Goal: Transaction & Acquisition: Purchase product/service

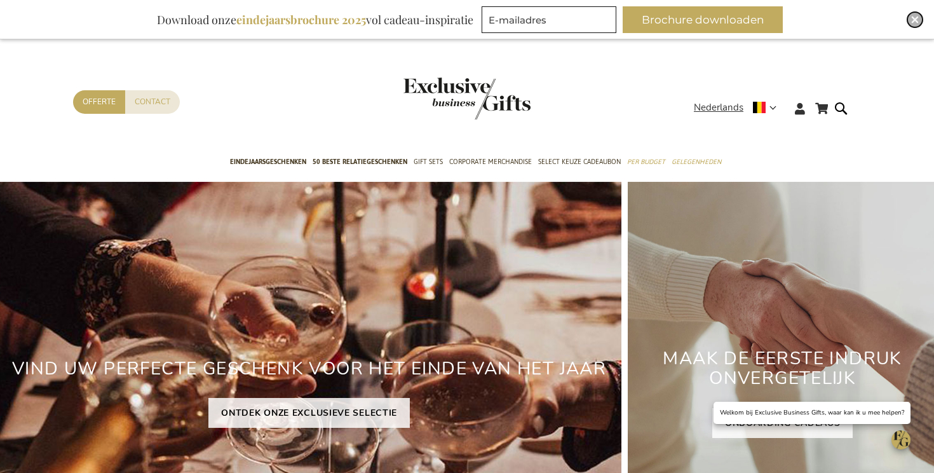
click at [915, 24] on div "Close" at bounding box center [915, 19] width 15 height 15
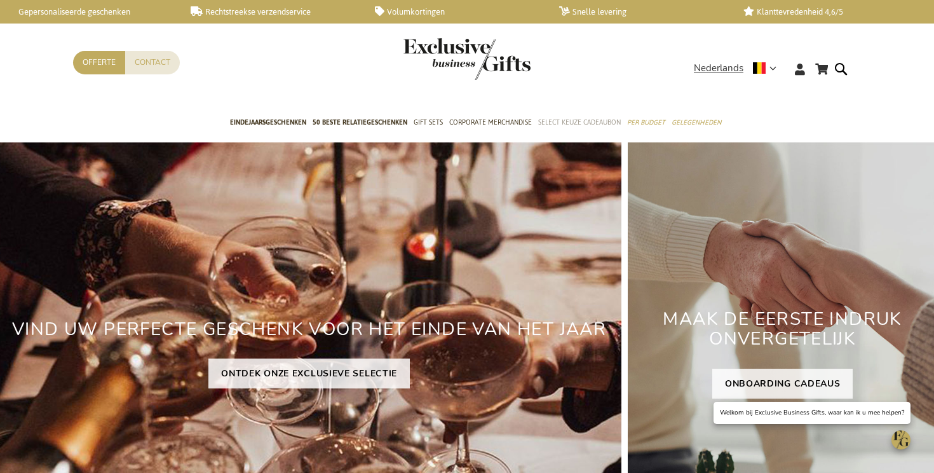
click at [568, 127] on span "Select Keuze Cadeaubon" at bounding box center [579, 122] width 83 height 13
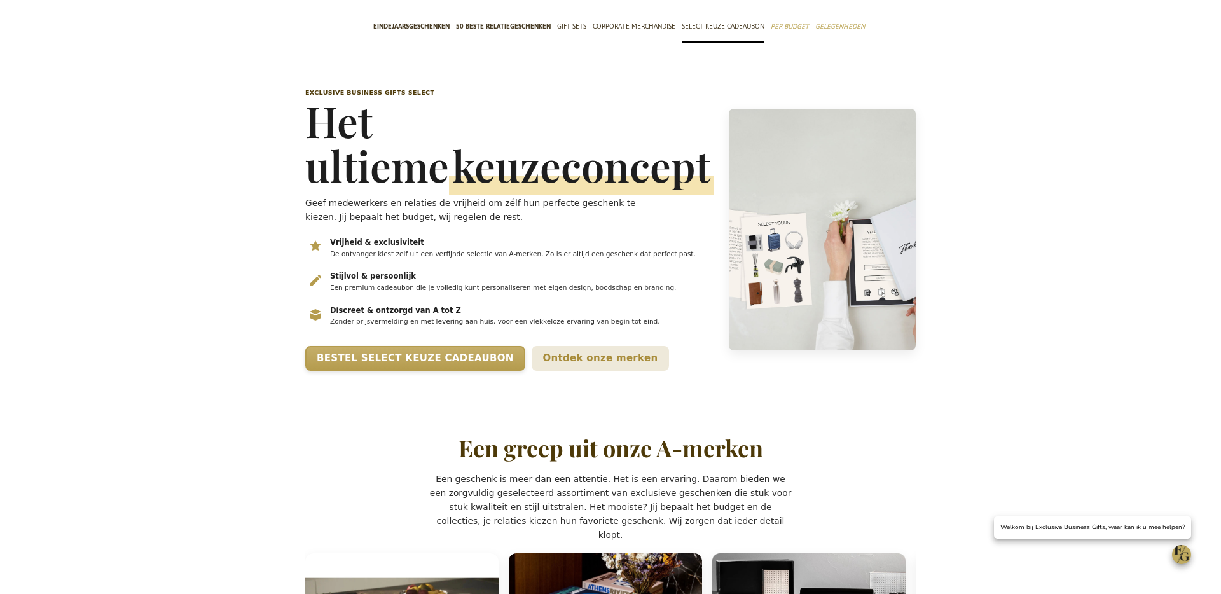
scroll to position [97, 0]
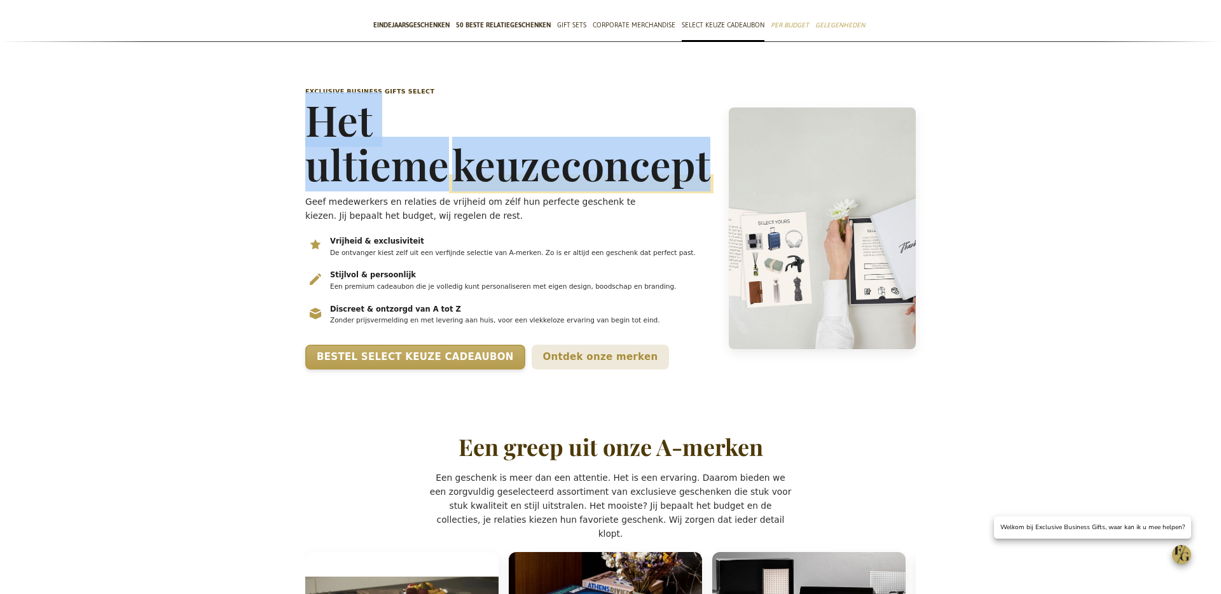
drag, startPoint x: 296, startPoint y: 113, endPoint x: 570, endPoint y: 163, distance: 278.4
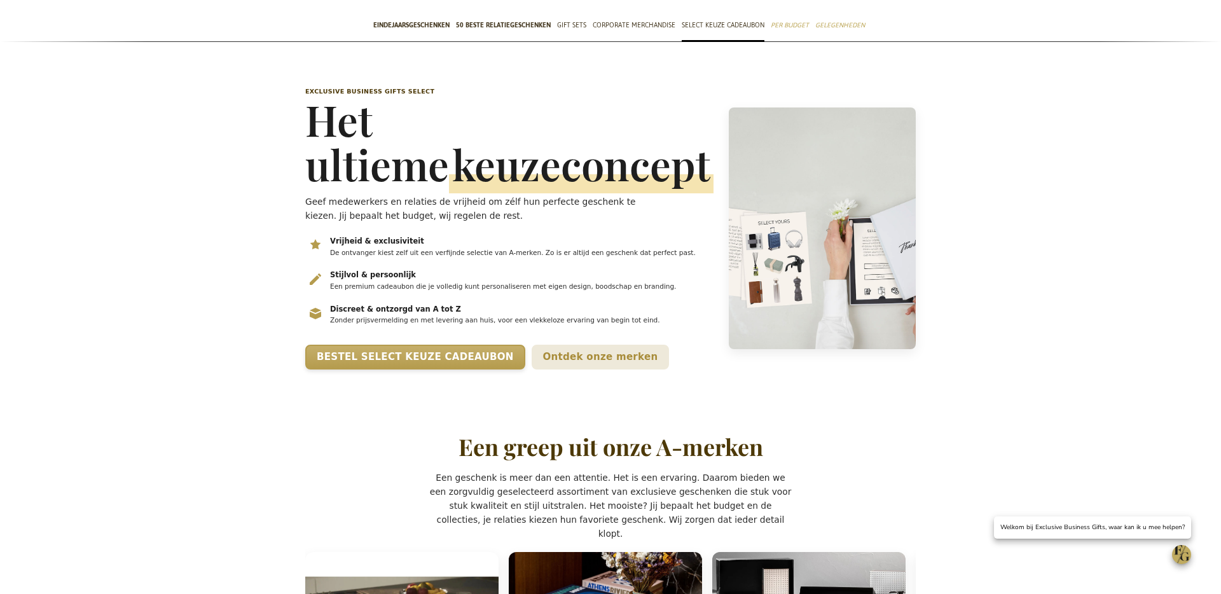
drag, startPoint x: 454, startPoint y: 503, endPoint x: 821, endPoint y: 482, distance: 367.4
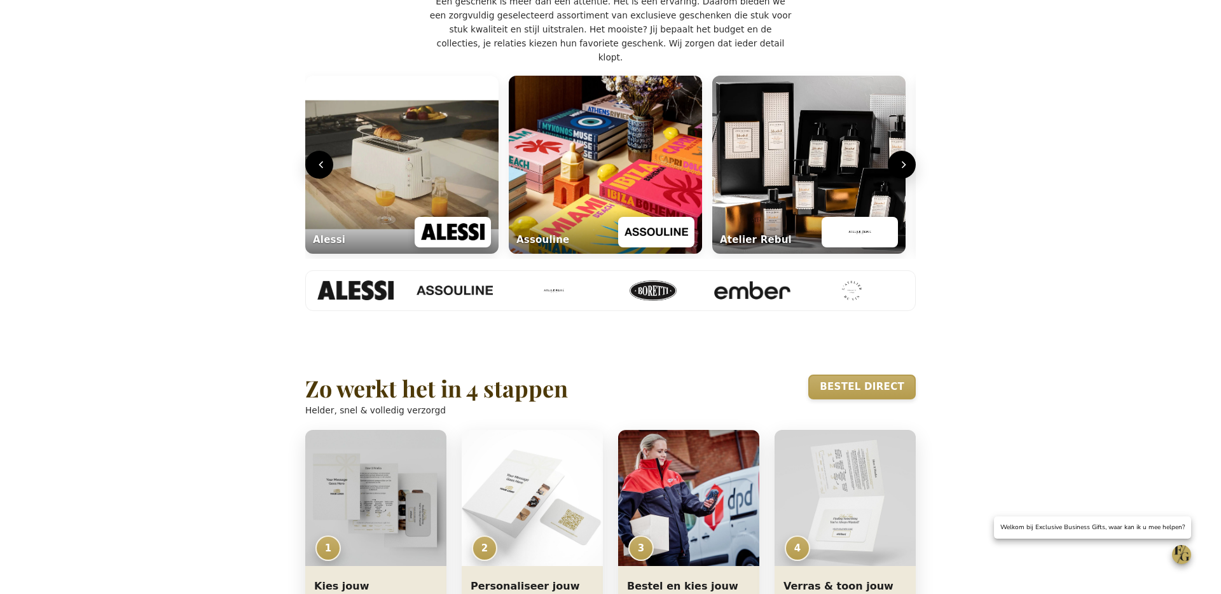
scroll to position [558, 0]
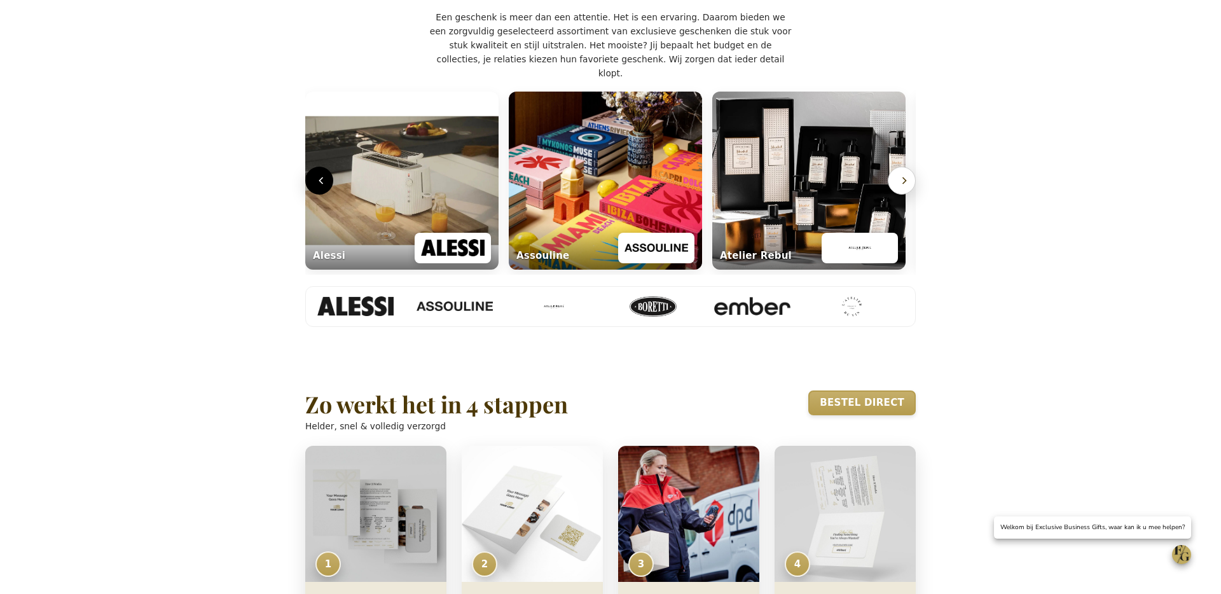
click at [907, 187] on icon "Volgende" at bounding box center [904, 180] width 13 height 13
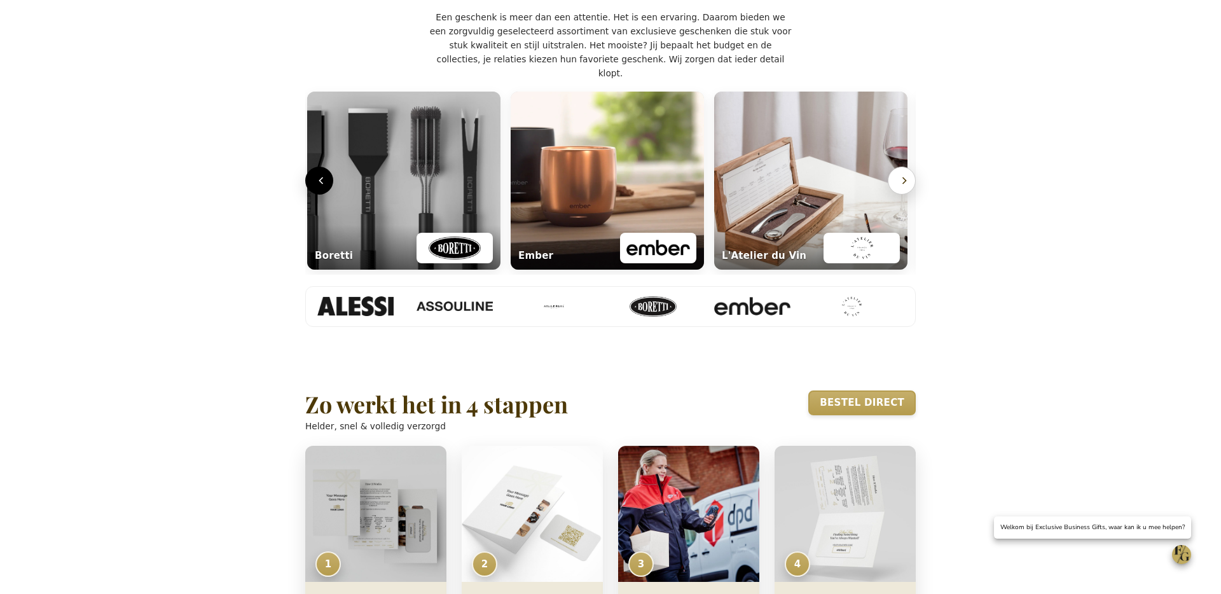
scroll to position [0, 615]
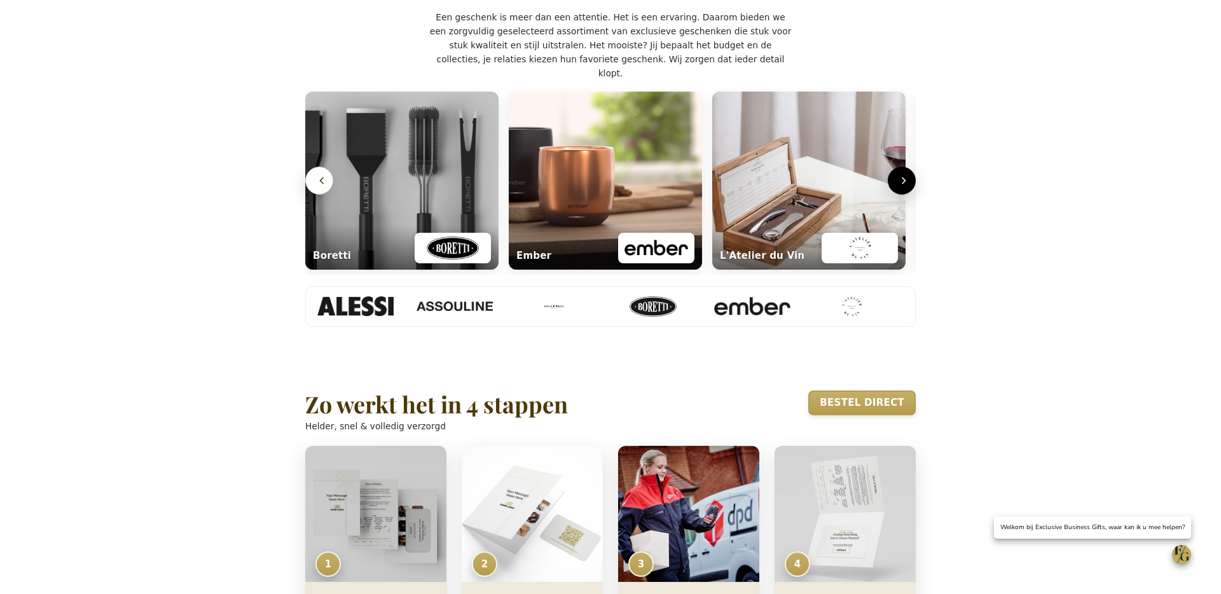
click at [320, 195] on button "Vorige" at bounding box center [319, 181] width 28 height 28
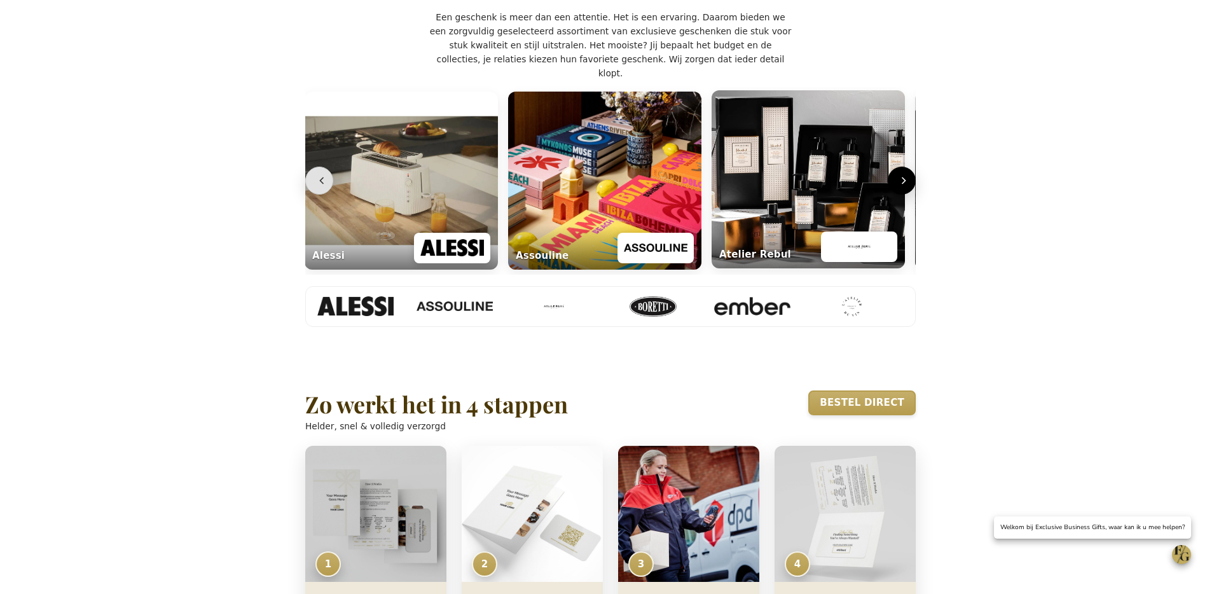
scroll to position [0, 5]
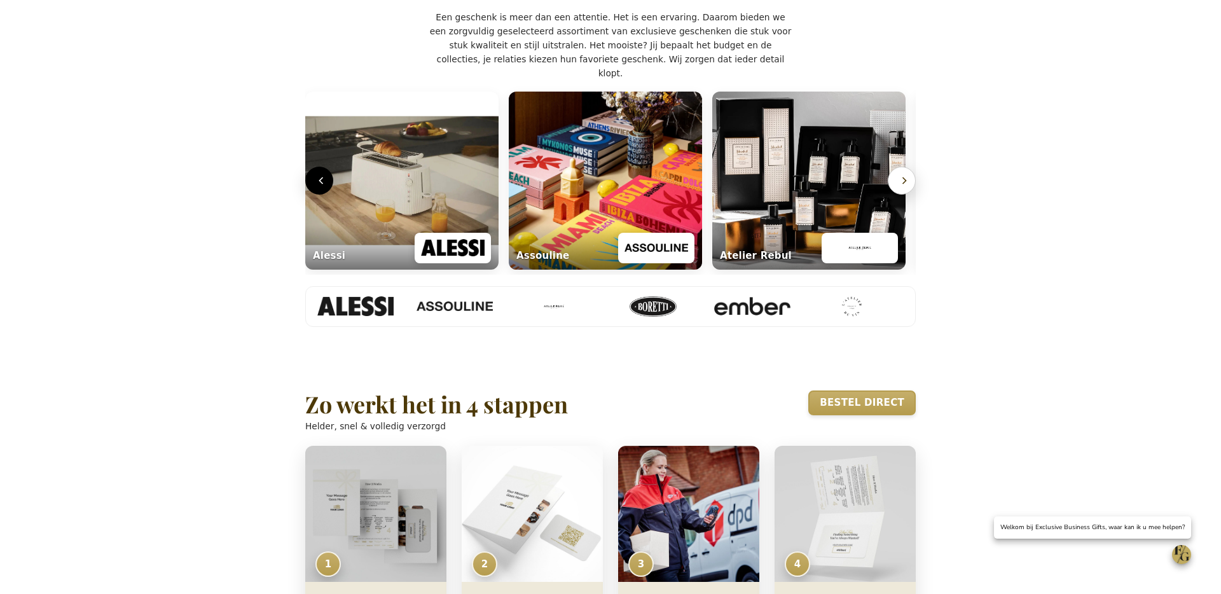
click at [905, 187] on icon "Volgende" at bounding box center [904, 180] width 13 height 13
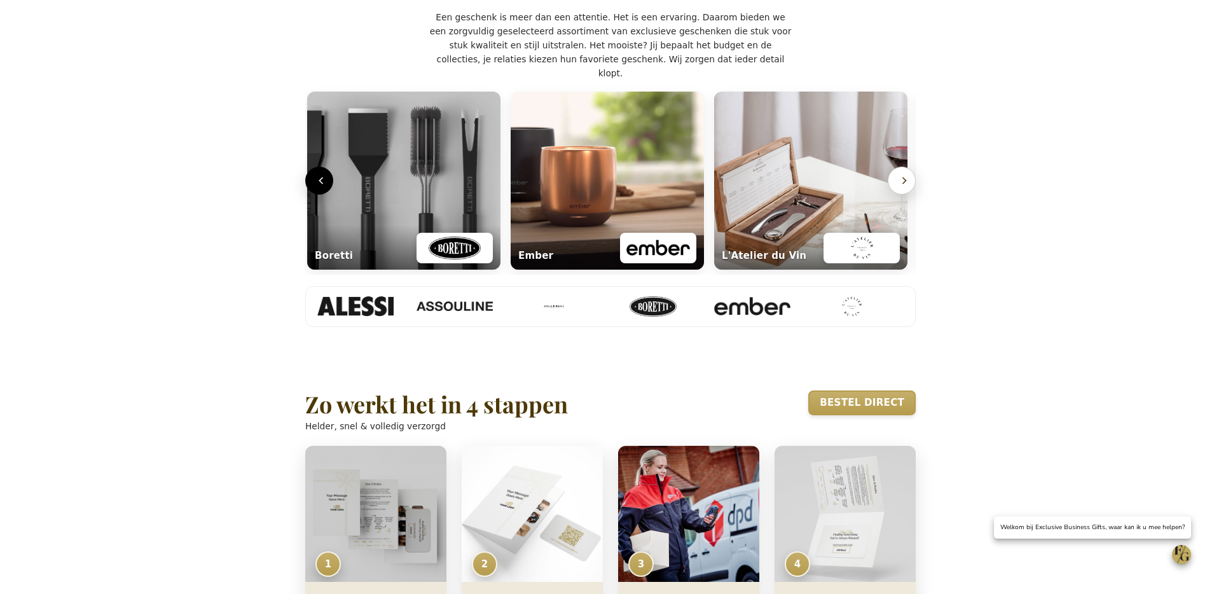
scroll to position [0, 615]
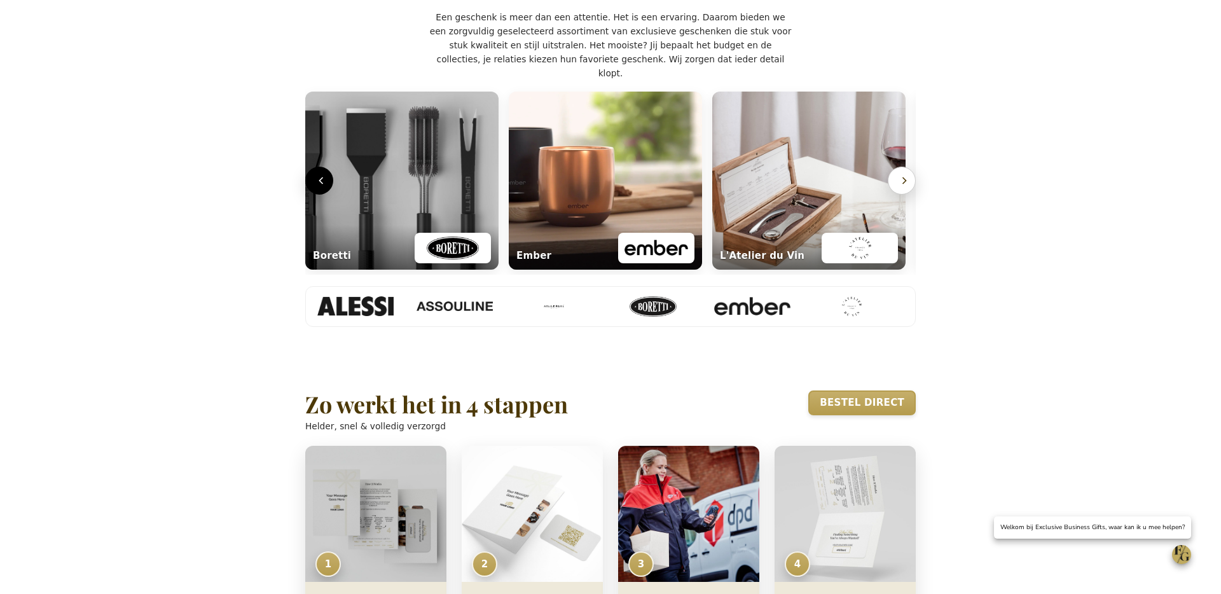
click at [909, 187] on icon "Volgende" at bounding box center [904, 180] width 13 height 13
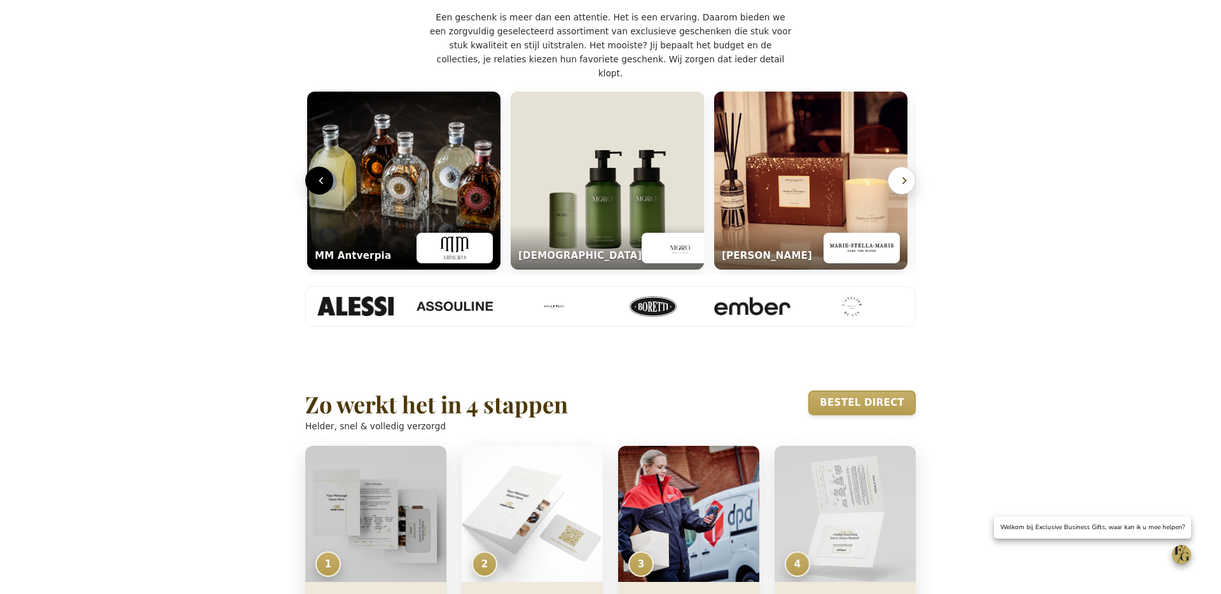
scroll to position [0, 1226]
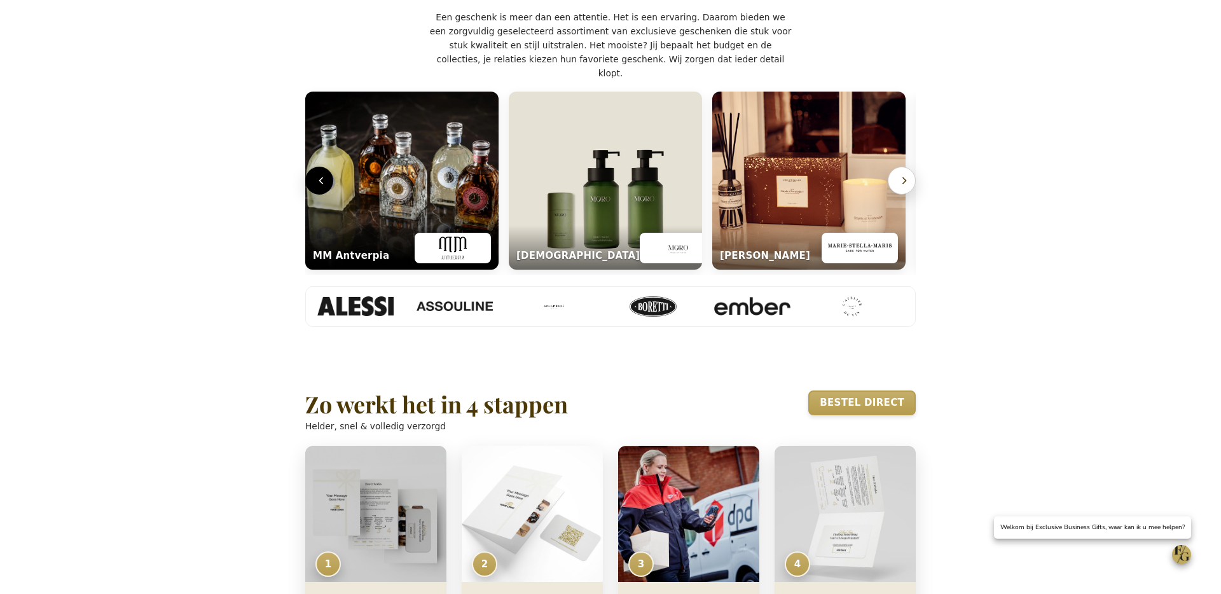
click at [909, 187] on icon "Volgende" at bounding box center [904, 180] width 13 height 13
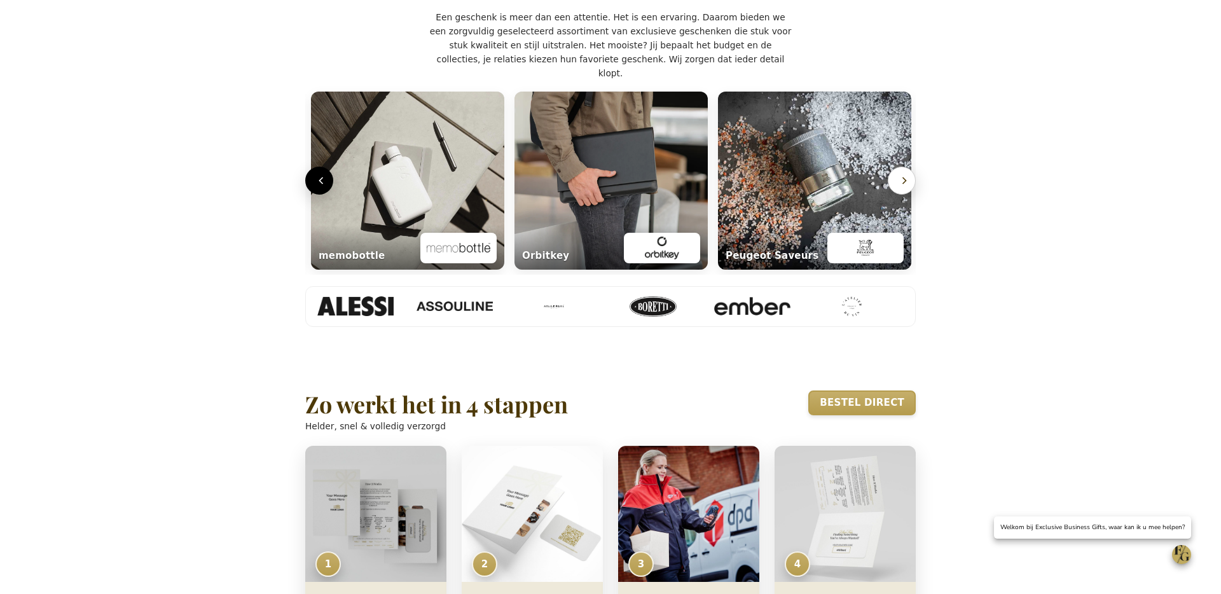
scroll to position [0, 1836]
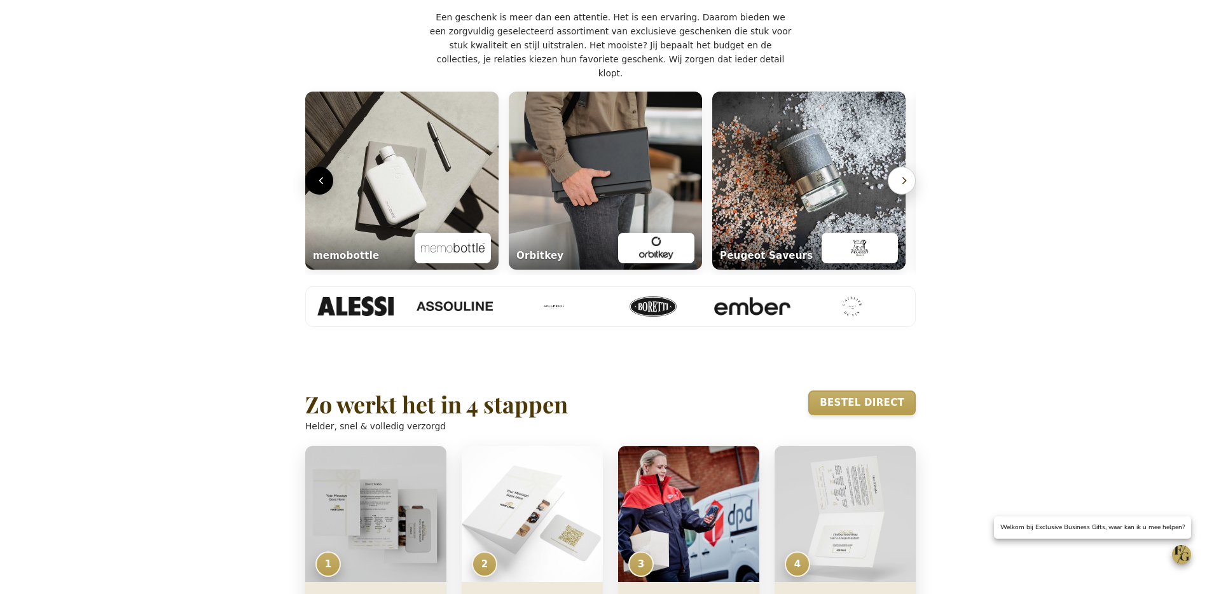
click at [909, 187] on icon "Volgende" at bounding box center [904, 180] width 13 height 13
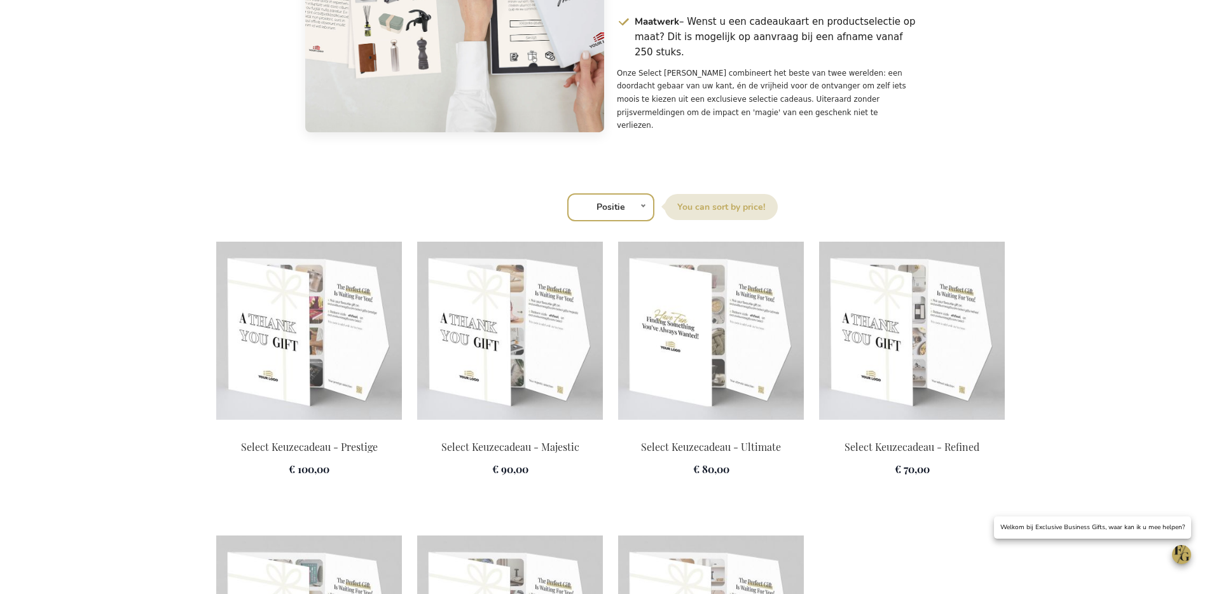
scroll to position [1663, 0]
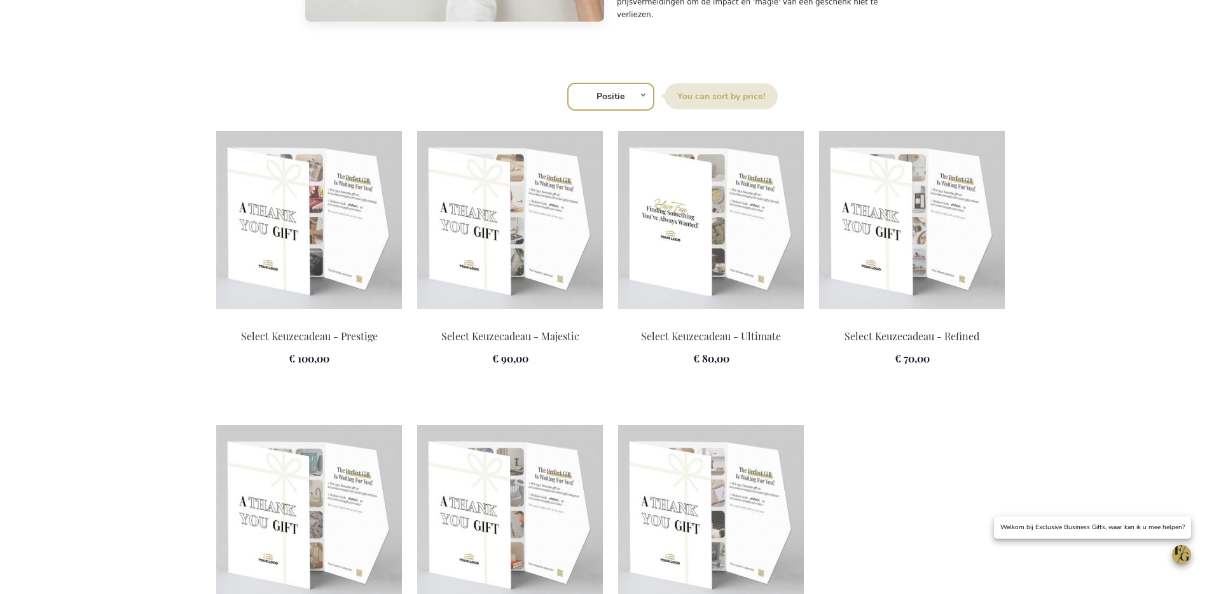
click at [723, 292] on img at bounding box center [711, 220] width 186 height 178
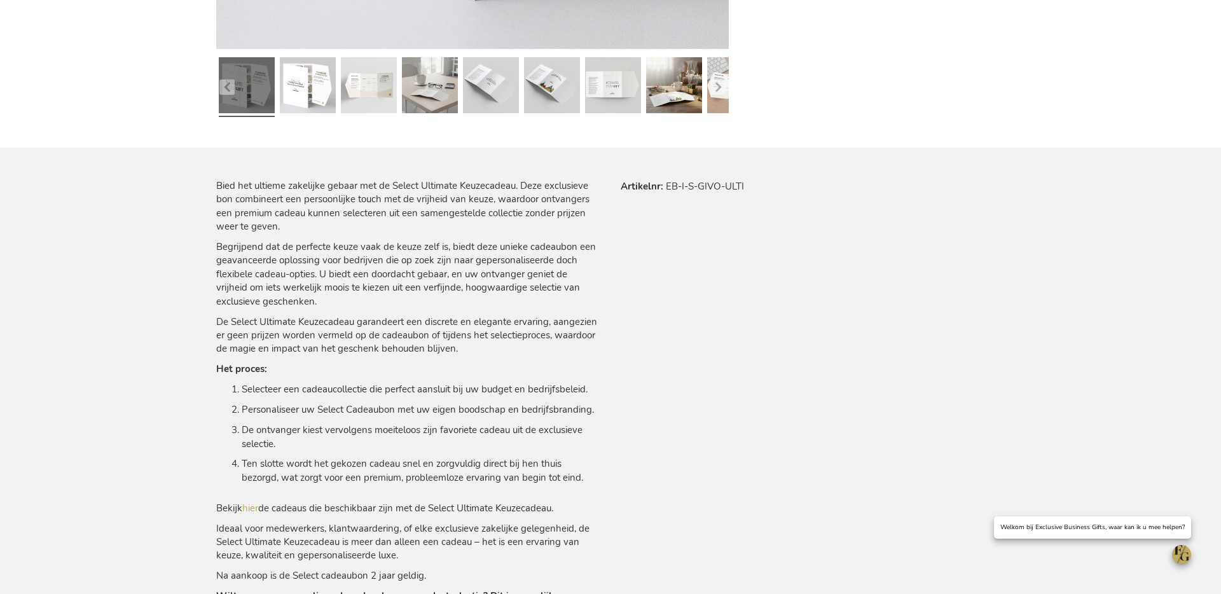
scroll to position [779, 0]
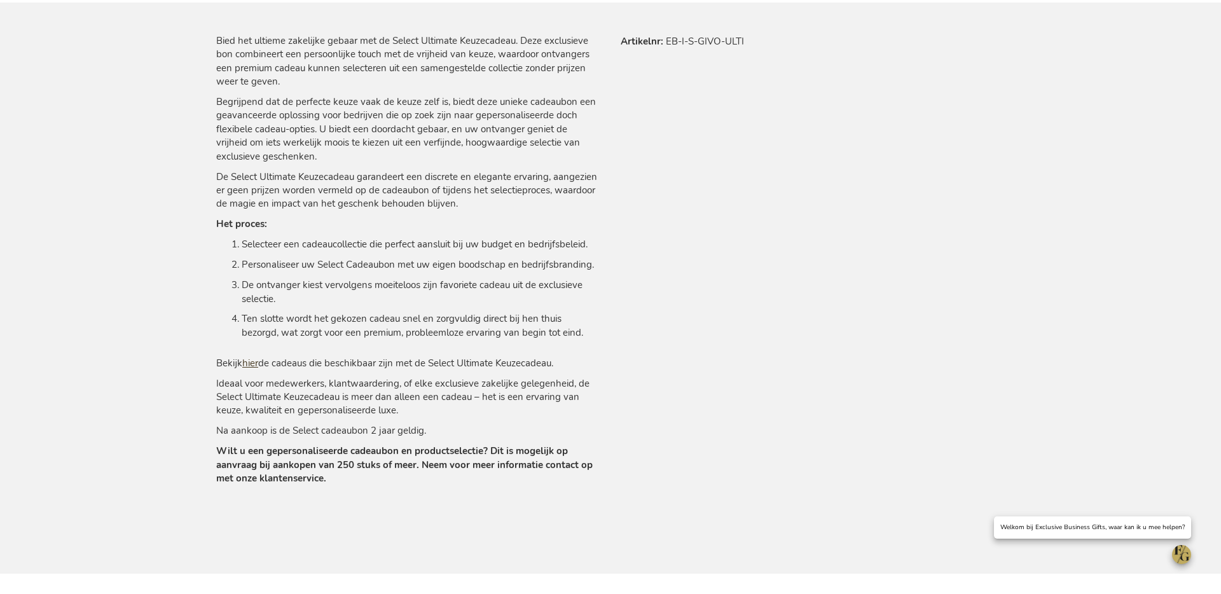
click at [250, 364] on link "hier" at bounding box center [250, 363] width 16 height 13
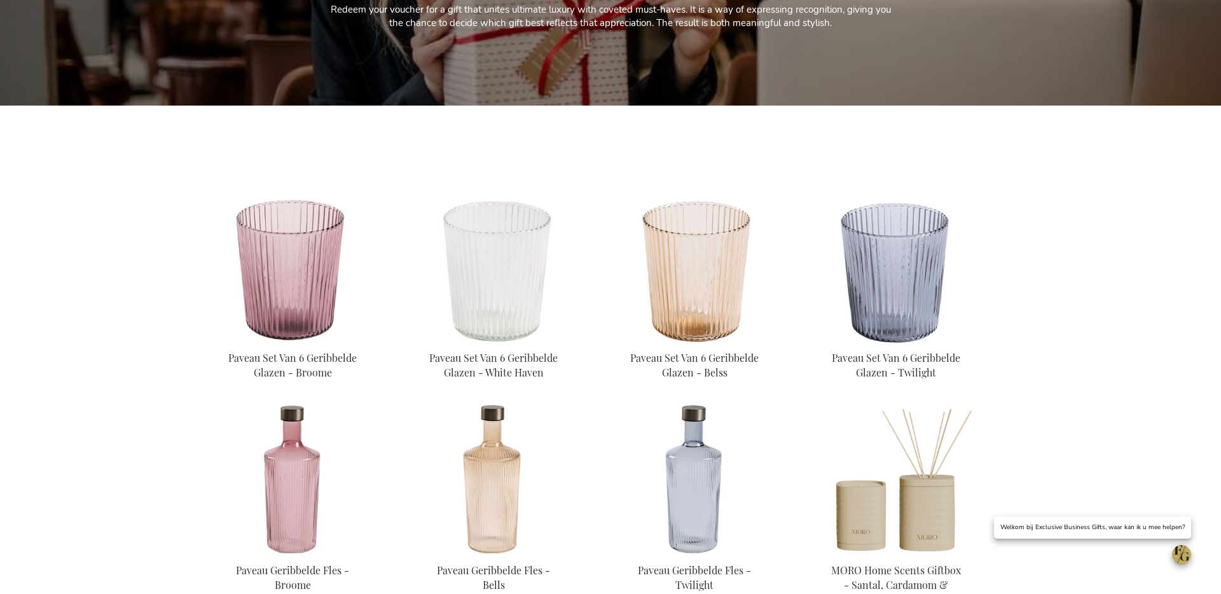
scroll to position [479, 0]
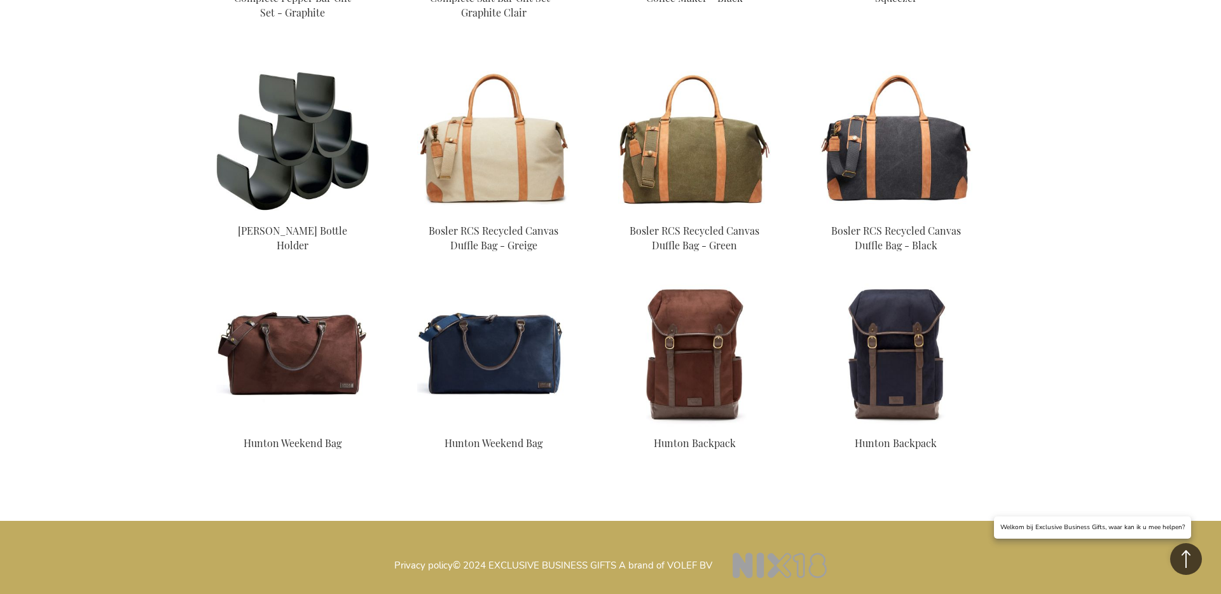
scroll to position [1142, 0]
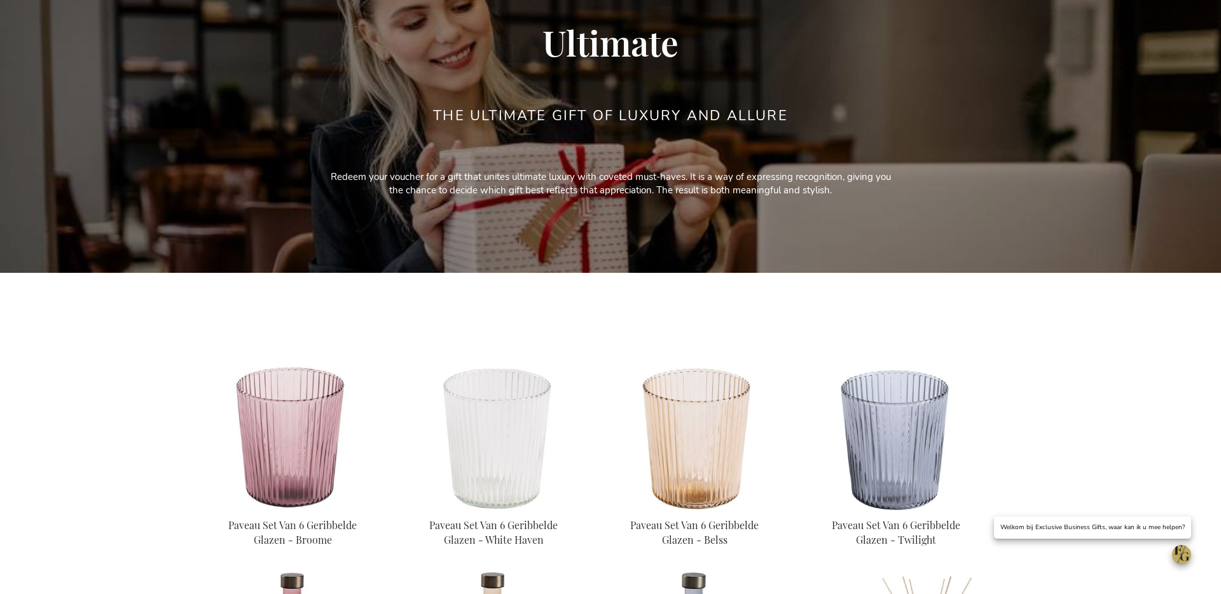
scroll to position [35, 0]
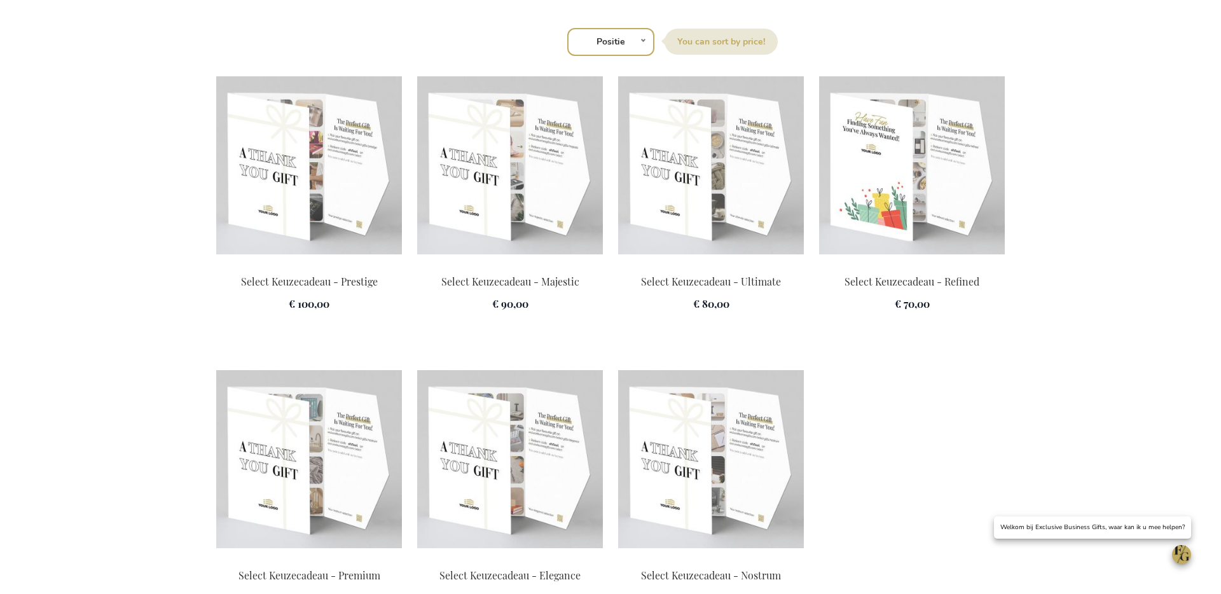
scroll to position [1823, 0]
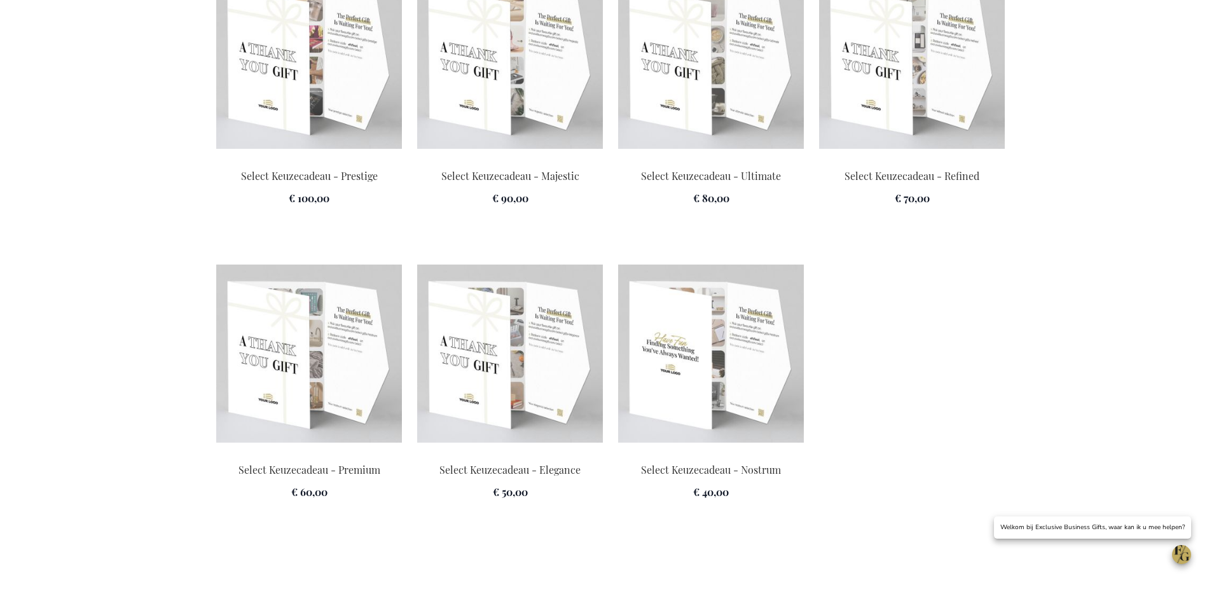
click at [739, 391] on img at bounding box center [711, 353] width 186 height 178
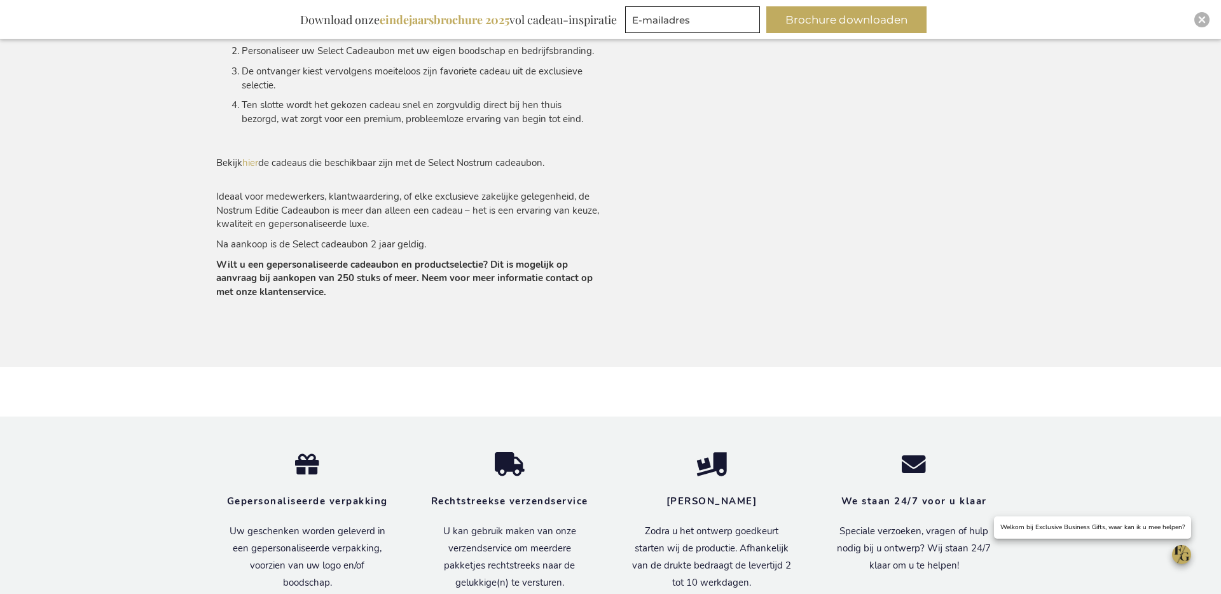
scroll to position [1039, 0]
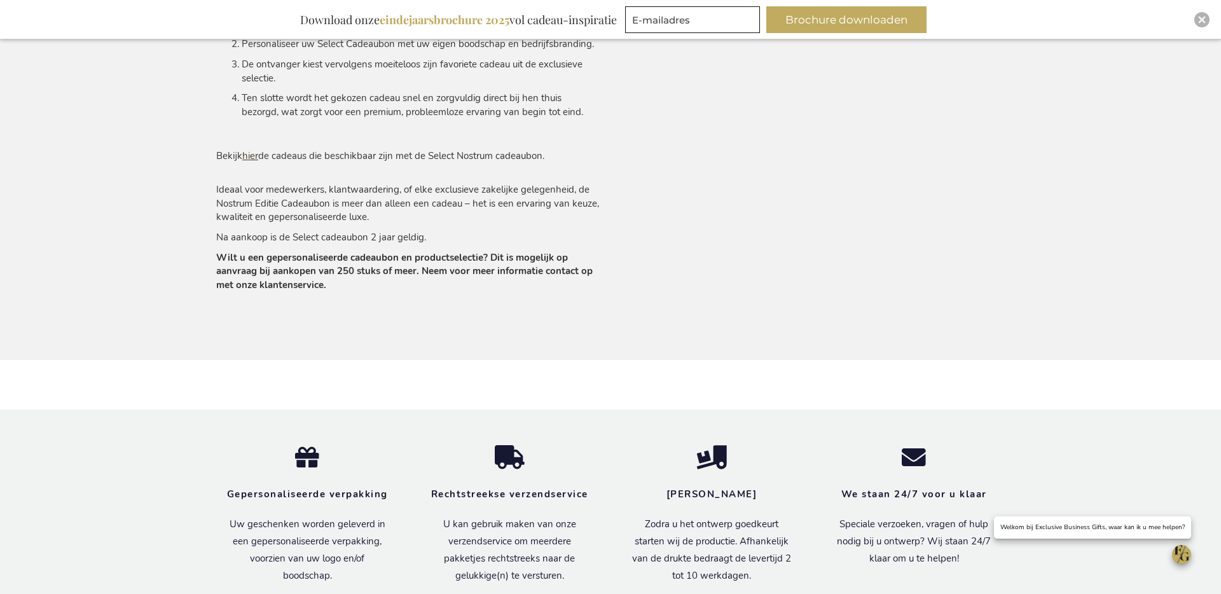
click at [254, 153] on link "hier" at bounding box center [250, 155] width 16 height 13
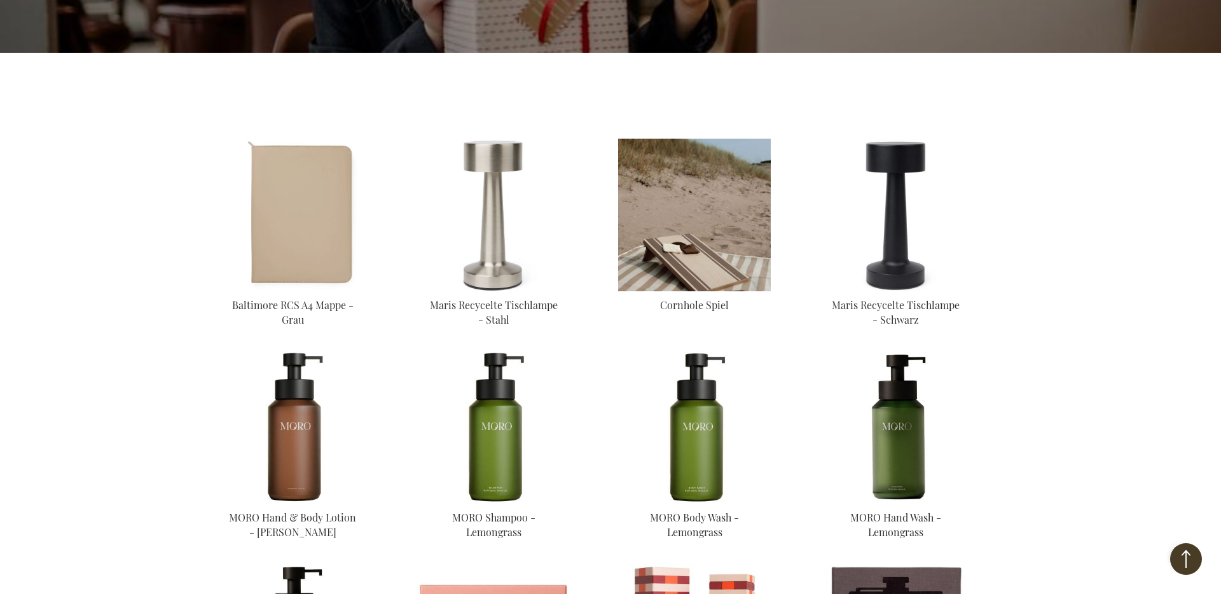
scroll to position [387, 0]
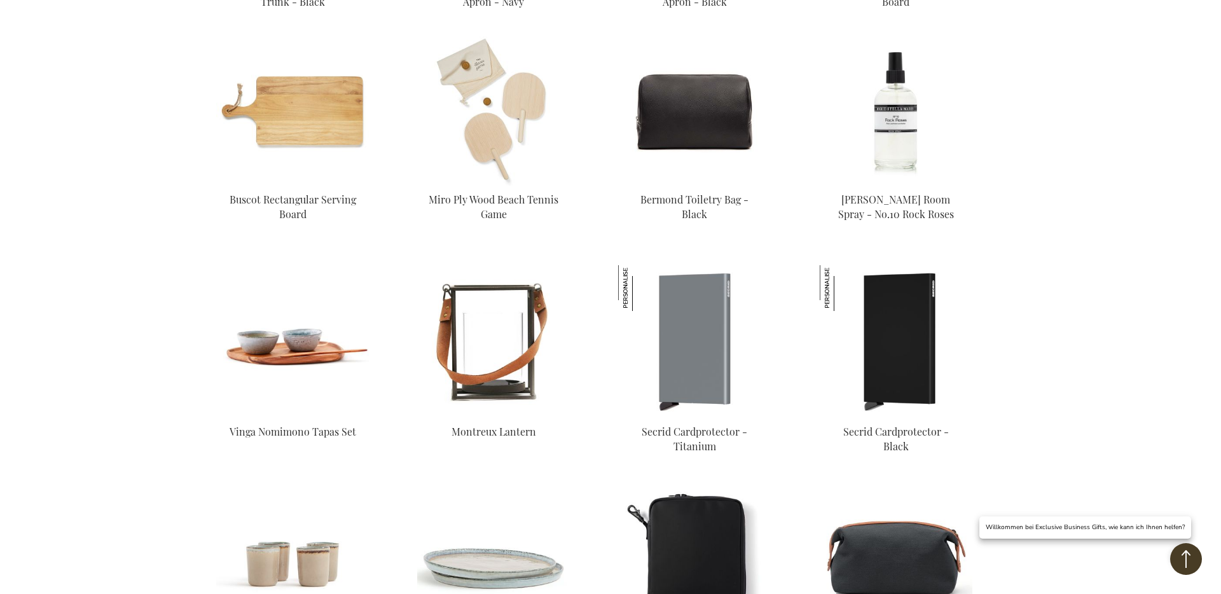
scroll to position [3002, 0]
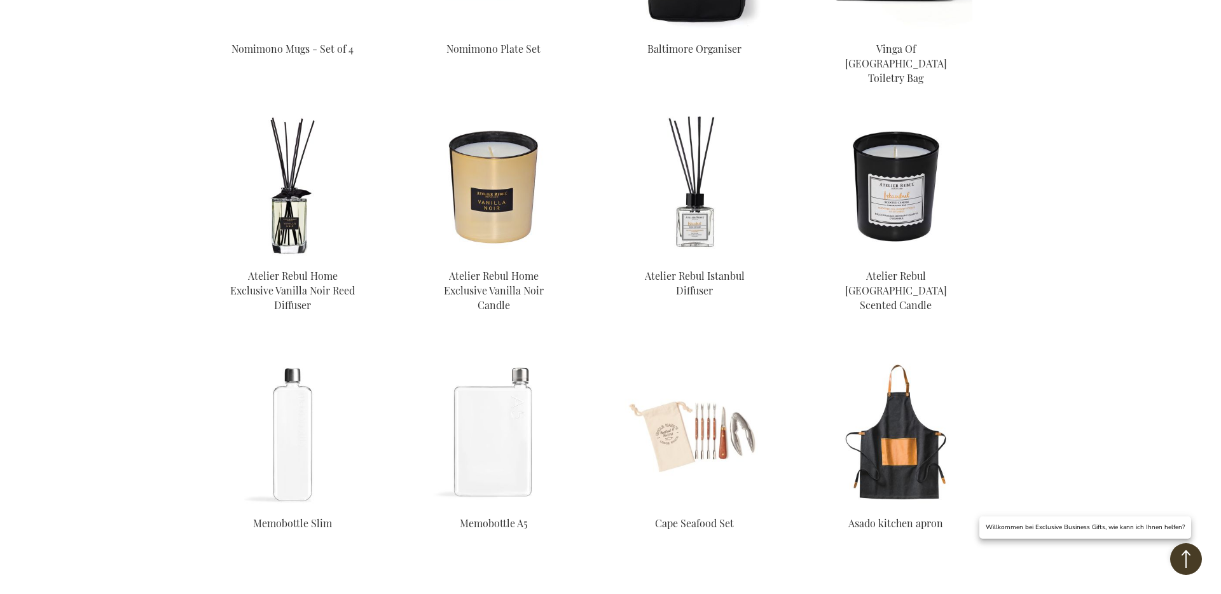
scroll to position [3557, 0]
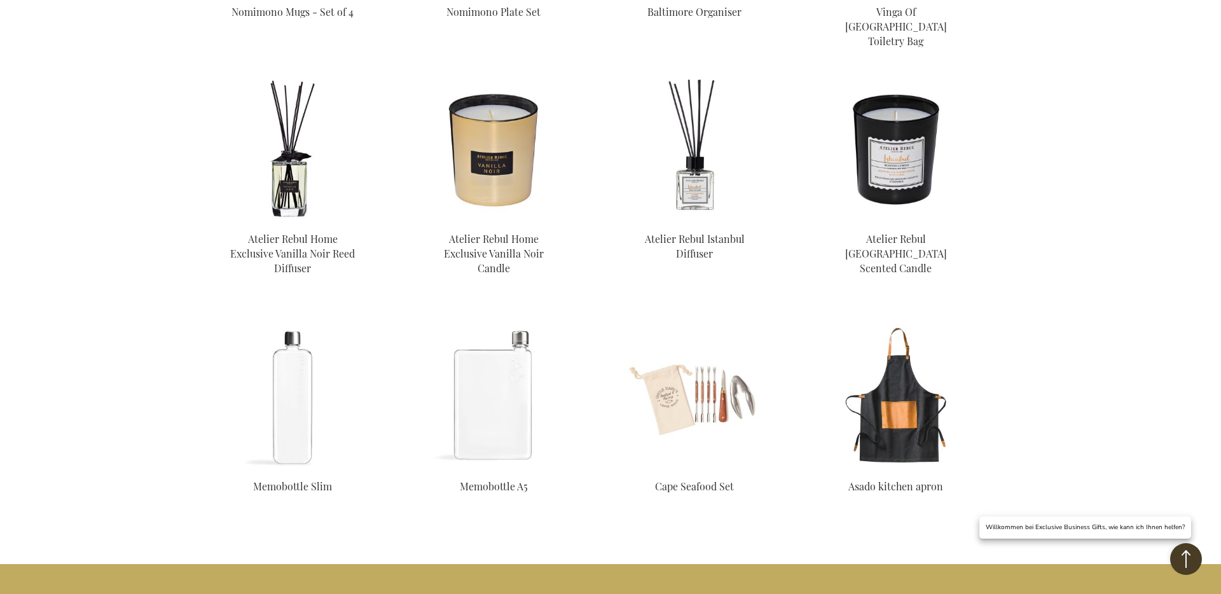
click at [901, 363] on img at bounding box center [895, 396] width 153 height 153
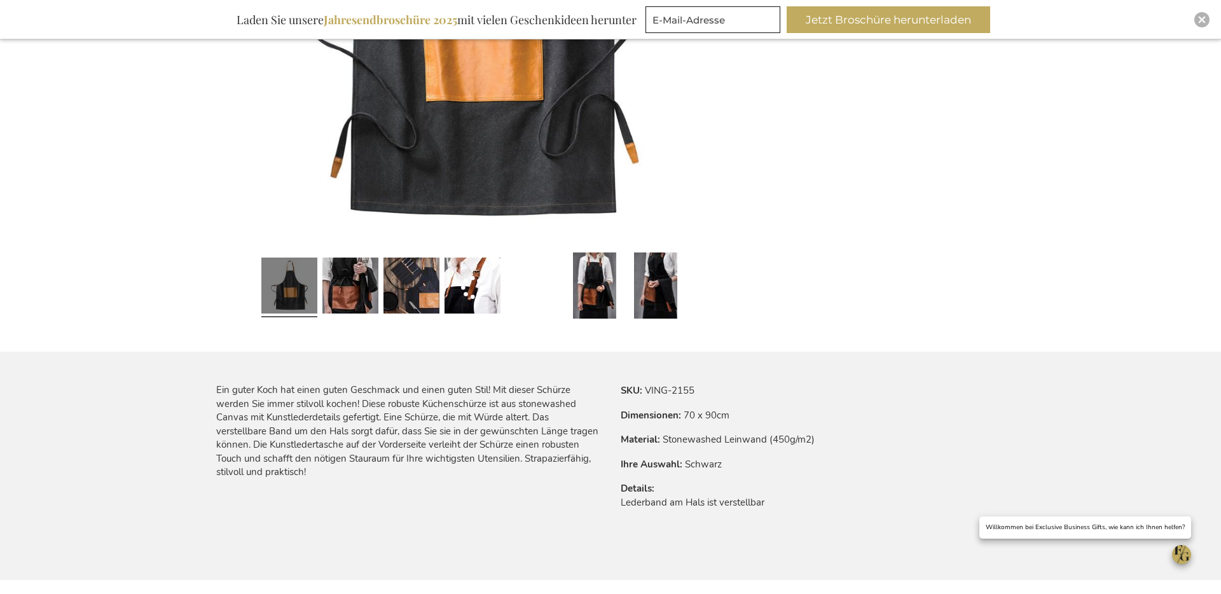
scroll to position [465, 0]
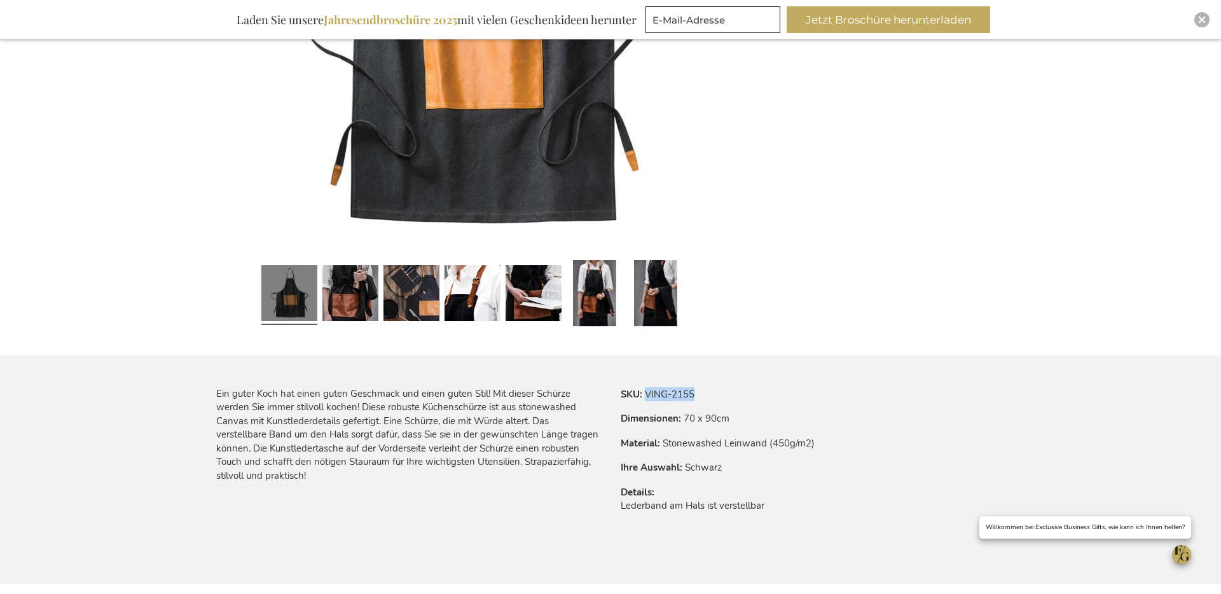
drag, startPoint x: 646, startPoint y: 394, endPoint x: 703, endPoint y: 391, distance: 57.3
click at [703, 391] on tr "SKU VING-2155" at bounding box center [717, 394] width 194 height 14
copy td "VING-2155"
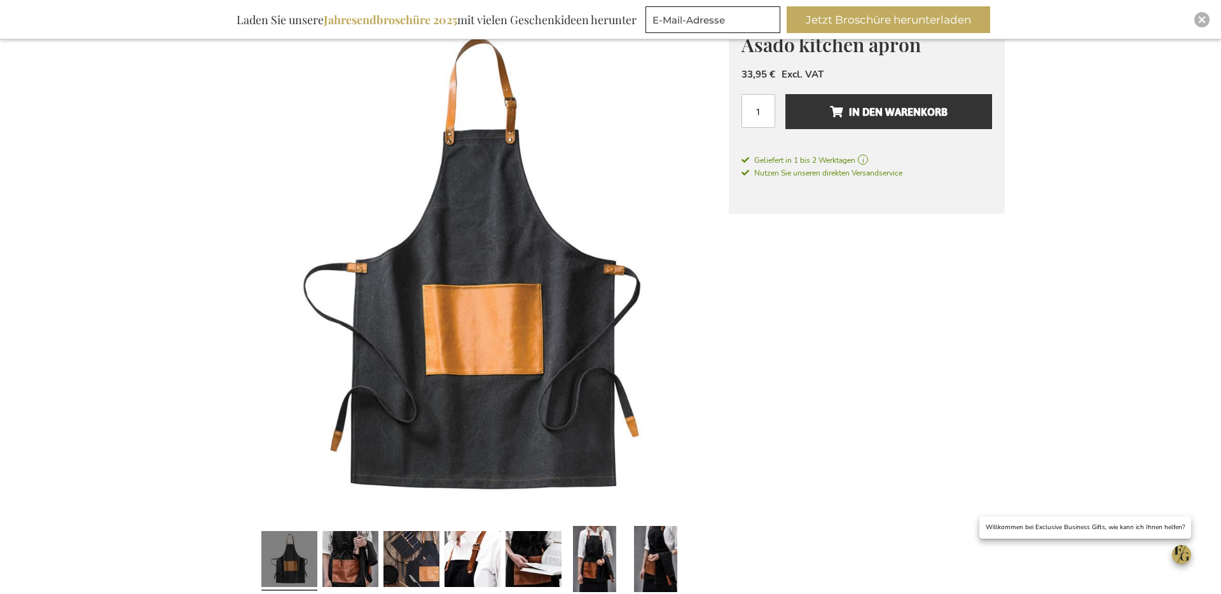
scroll to position [99, 0]
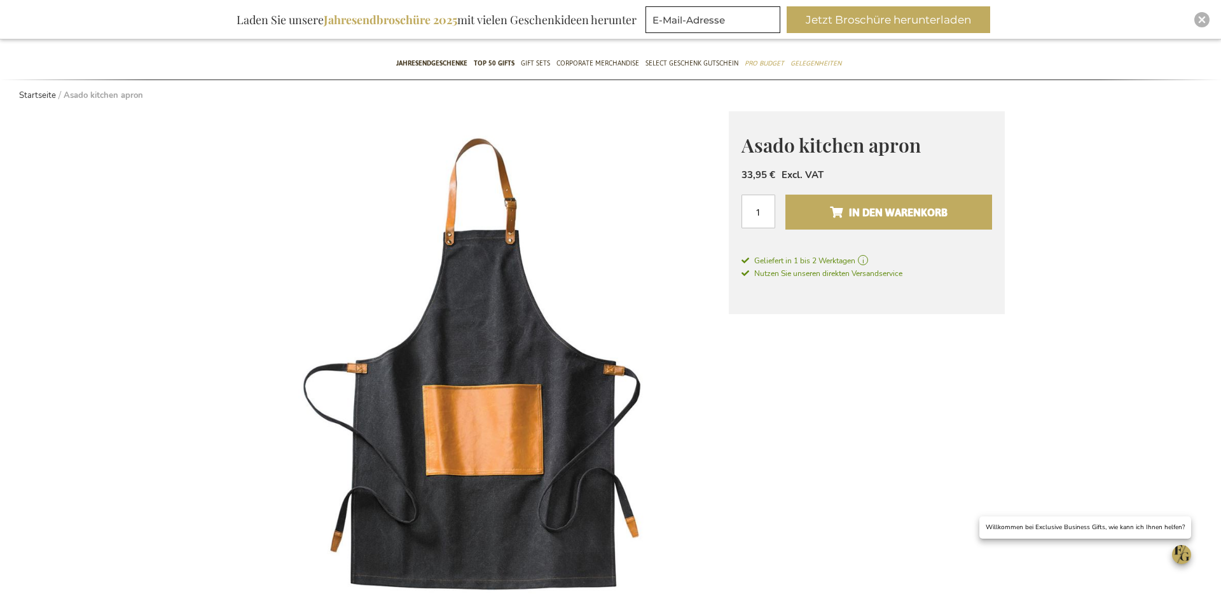
click at [889, 210] on span "In den Warenkorb" at bounding box center [889, 212] width 118 height 20
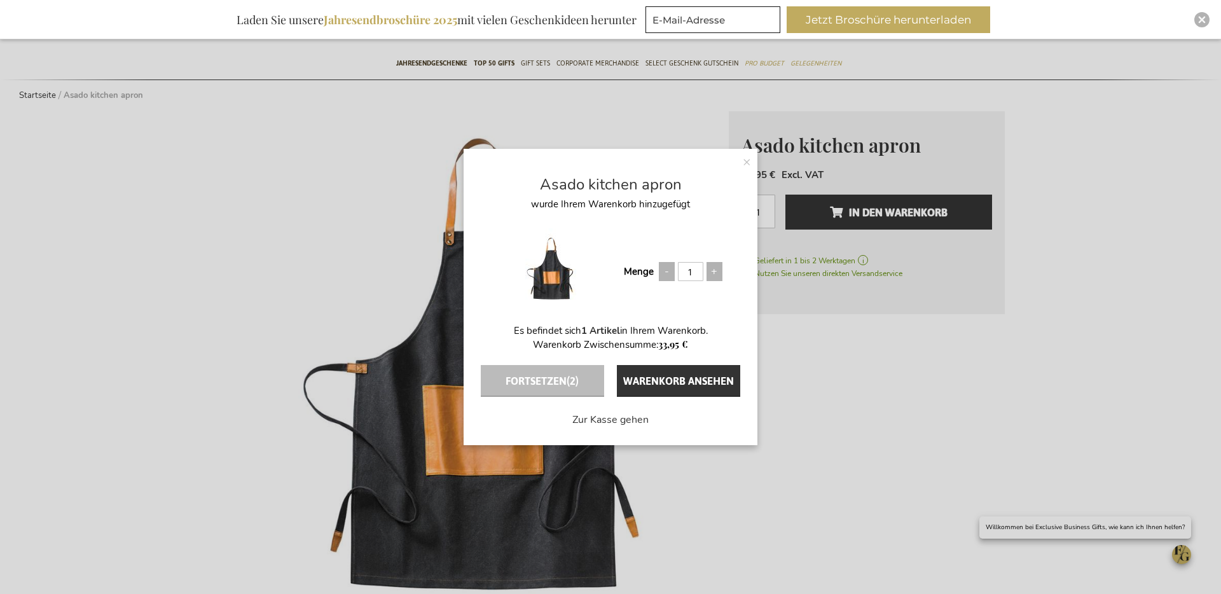
click at [752, 153] on div "× Asado kitchen apron wurde Ihrem Warenkorb hinzugefügt Menge 1 Es befindet sic…" at bounding box center [610, 297] width 294 height 296
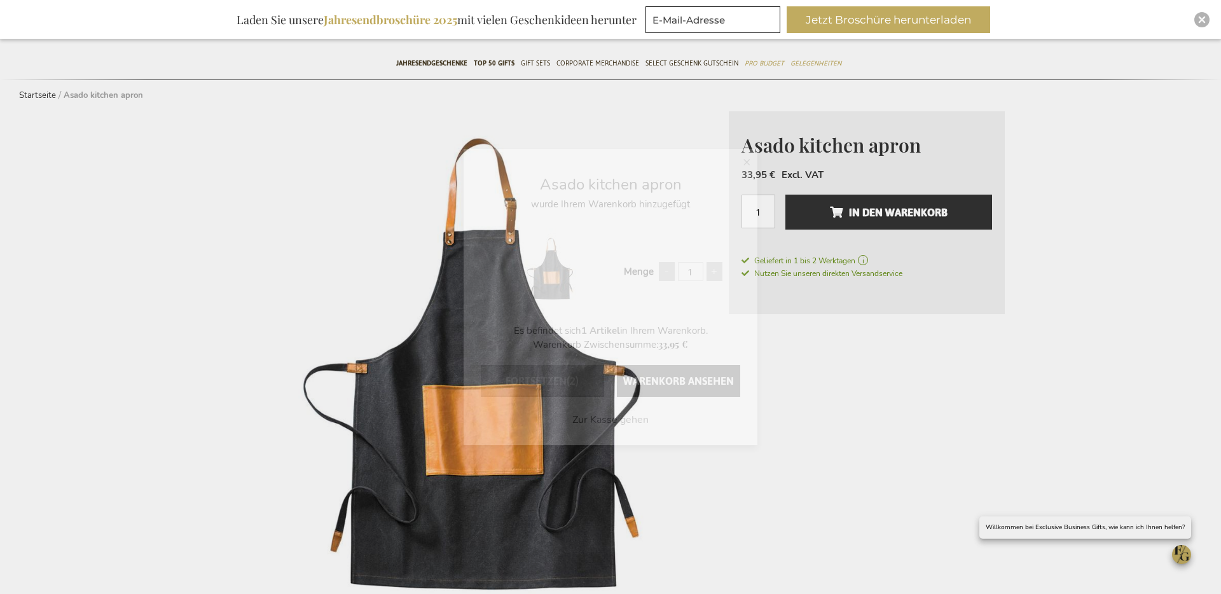
click at [748, 160] on span "×" at bounding box center [746, 161] width 8 height 19
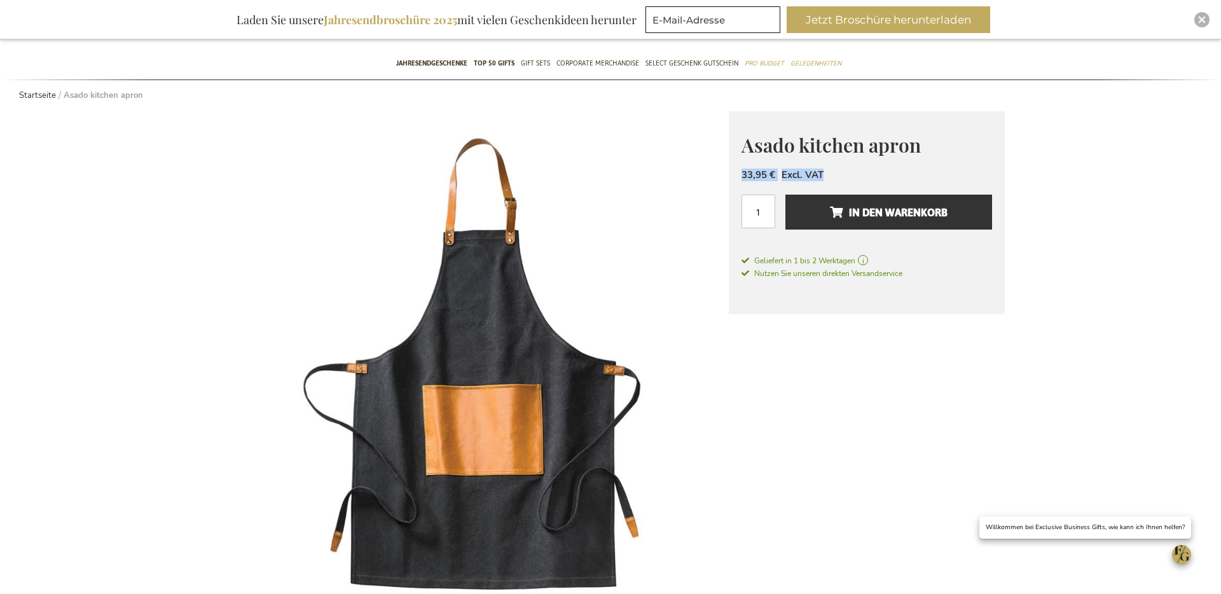
drag, startPoint x: 734, startPoint y: 175, endPoint x: 887, endPoint y: 171, distance: 153.3
click at [886, 172] on div "Asado kitchen apron Das perfekte Geschäftsgeschenk für besondere Momente Suchen…" at bounding box center [867, 212] width 276 height 203
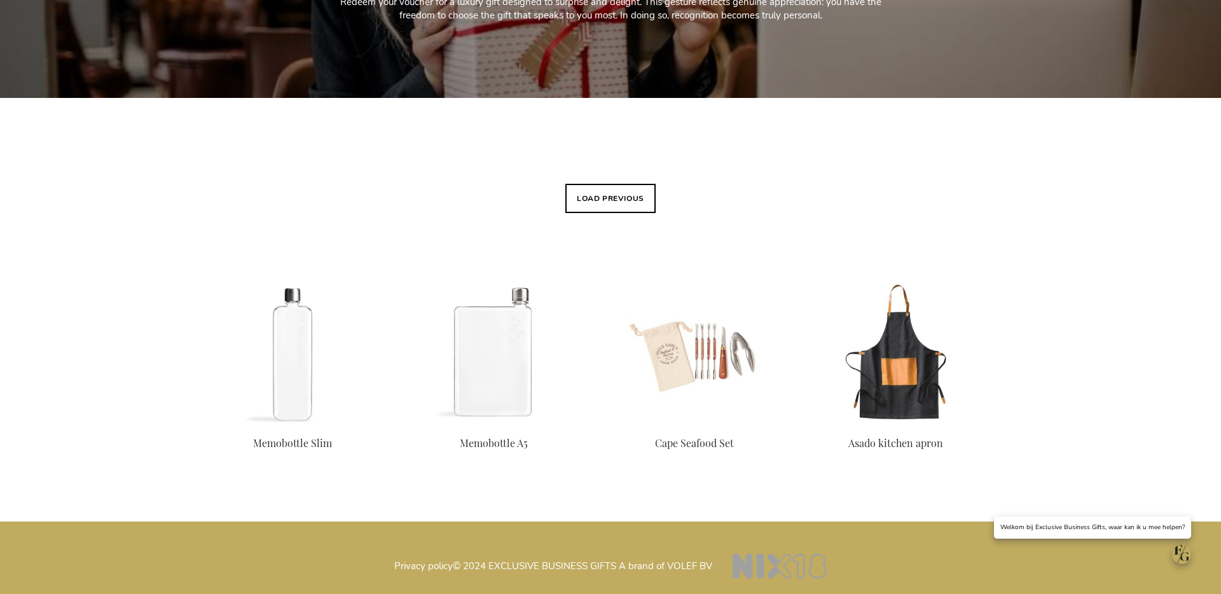
scroll to position [336, 0]
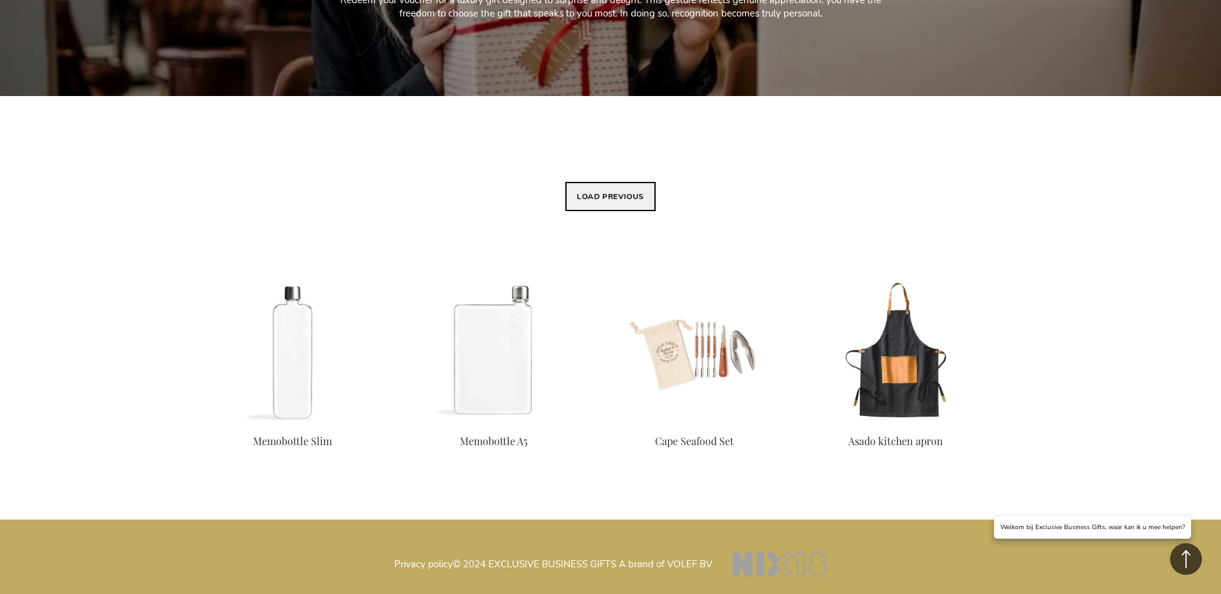
click at [595, 202] on button "Load previous" at bounding box center [610, 196] width 90 height 29
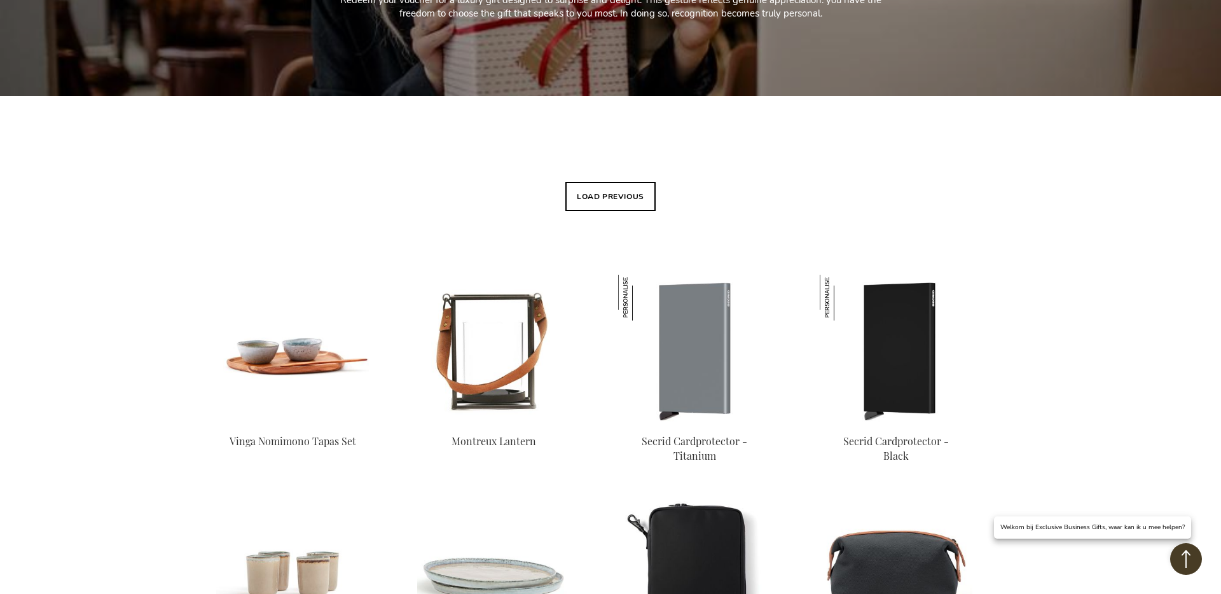
scroll to position [399, 0]
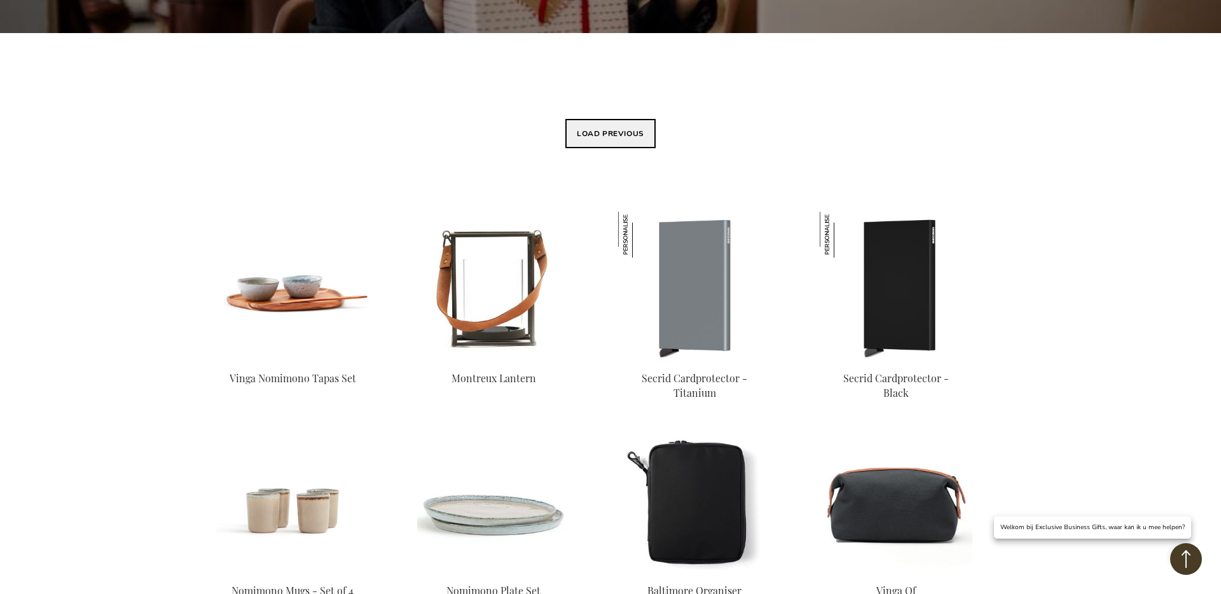
click at [591, 142] on button "Load previous" at bounding box center [610, 133] width 90 height 29
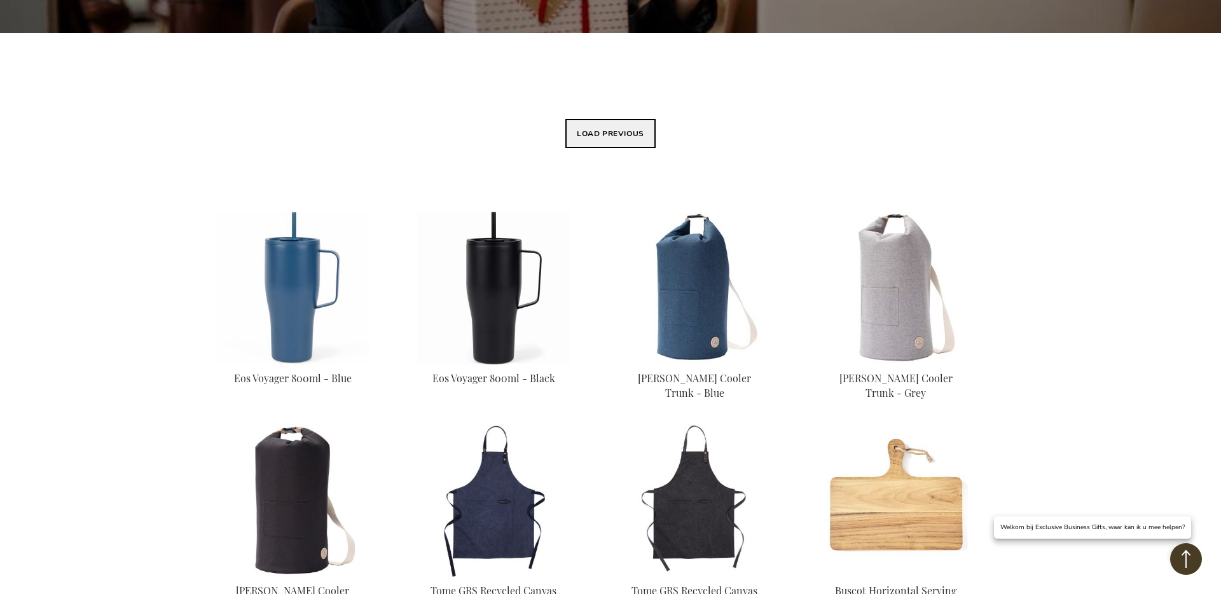
click at [611, 139] on button "Load previous" at bounding box center [610, 133] width 90 height 29
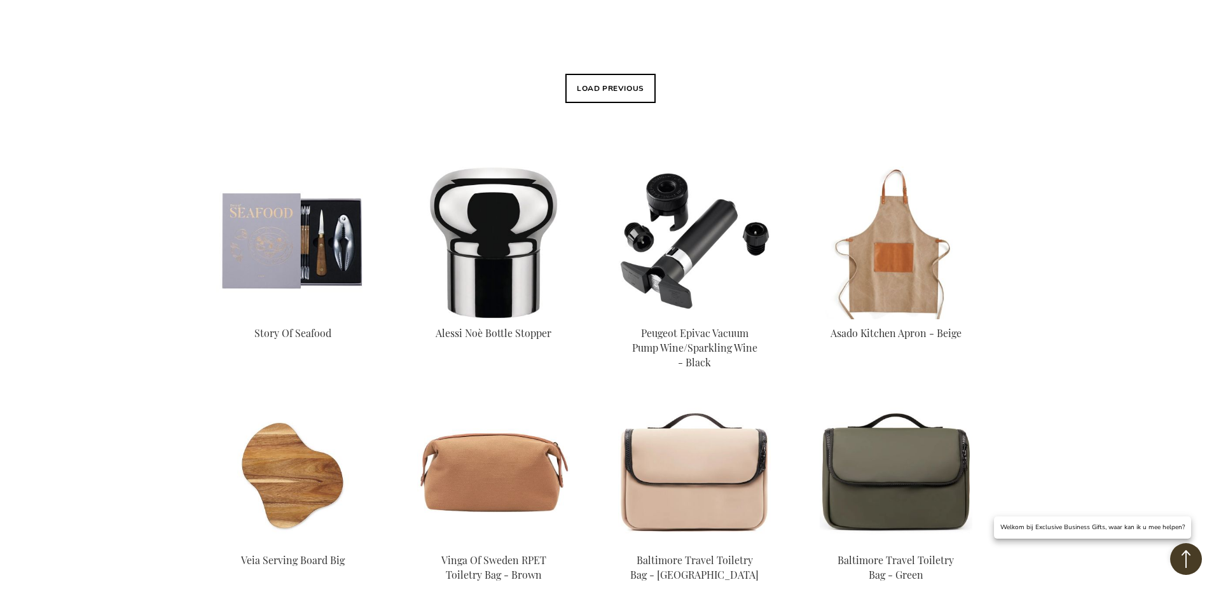
scroll to position [463, 0]
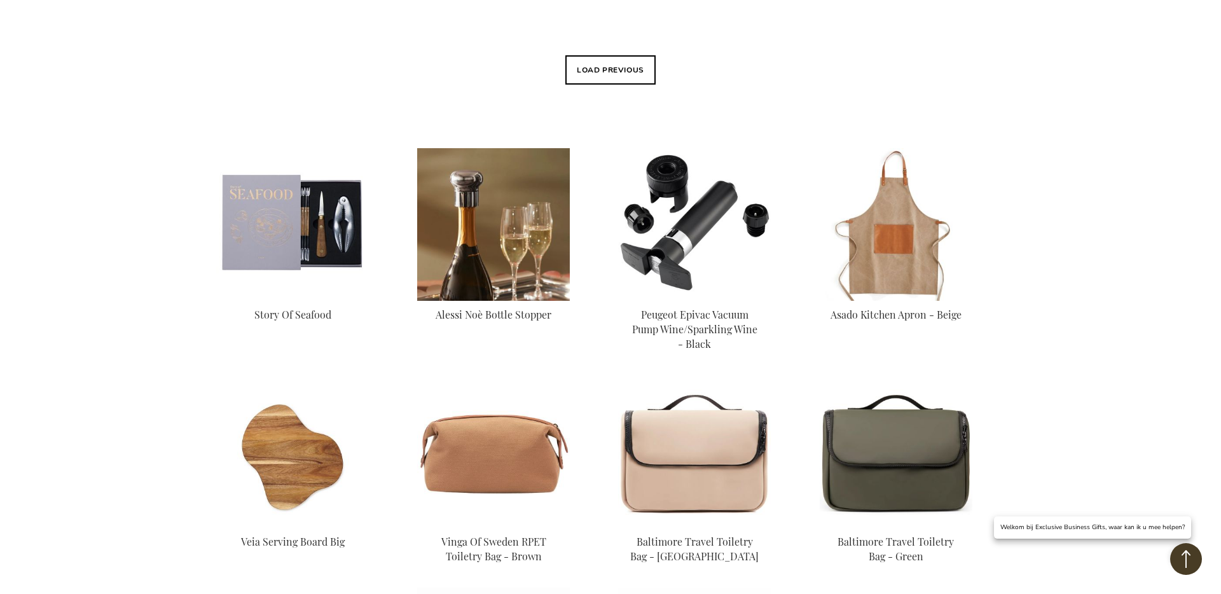
click at [472, 223] on img at bounding box center [493, 224] width 153 height 153
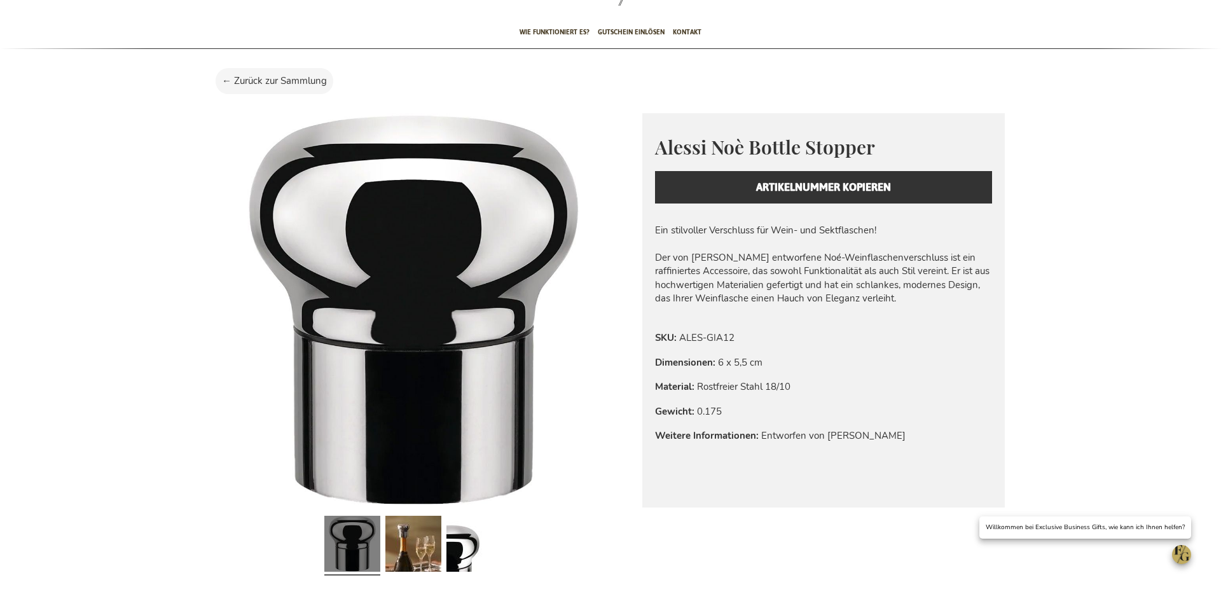
scroll to position [89, 0]
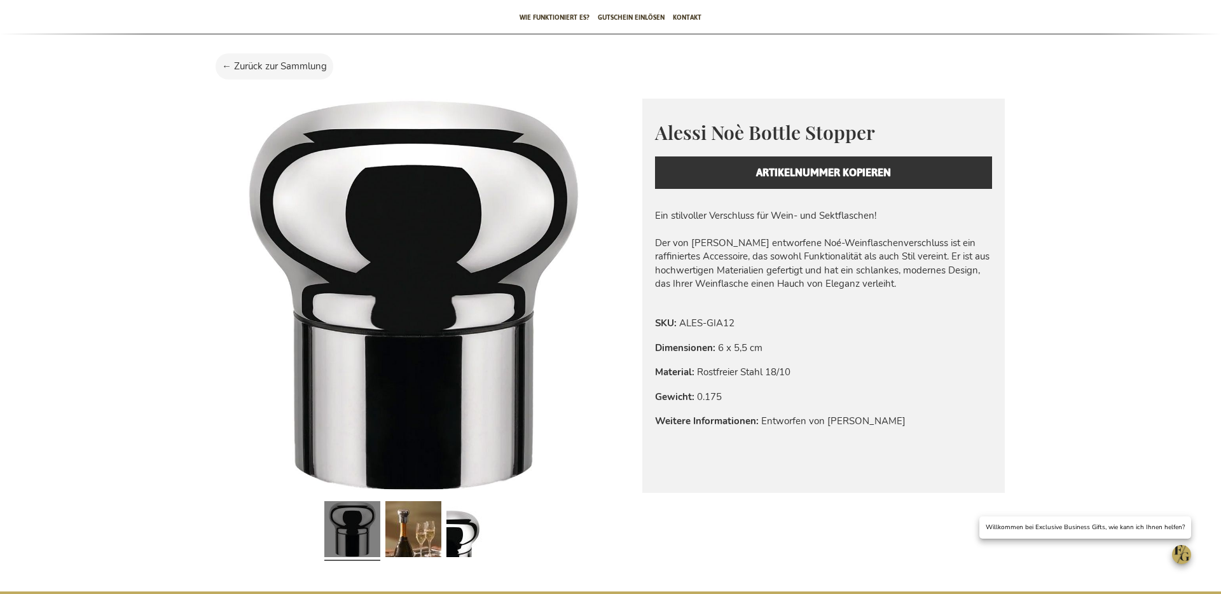
click at [789, 170] on div "Alessi Noè Bottle Stopper Elevating Everyday Moments with Iconic Italian Style …" at bounding box center [823, 154] width 362 height 111
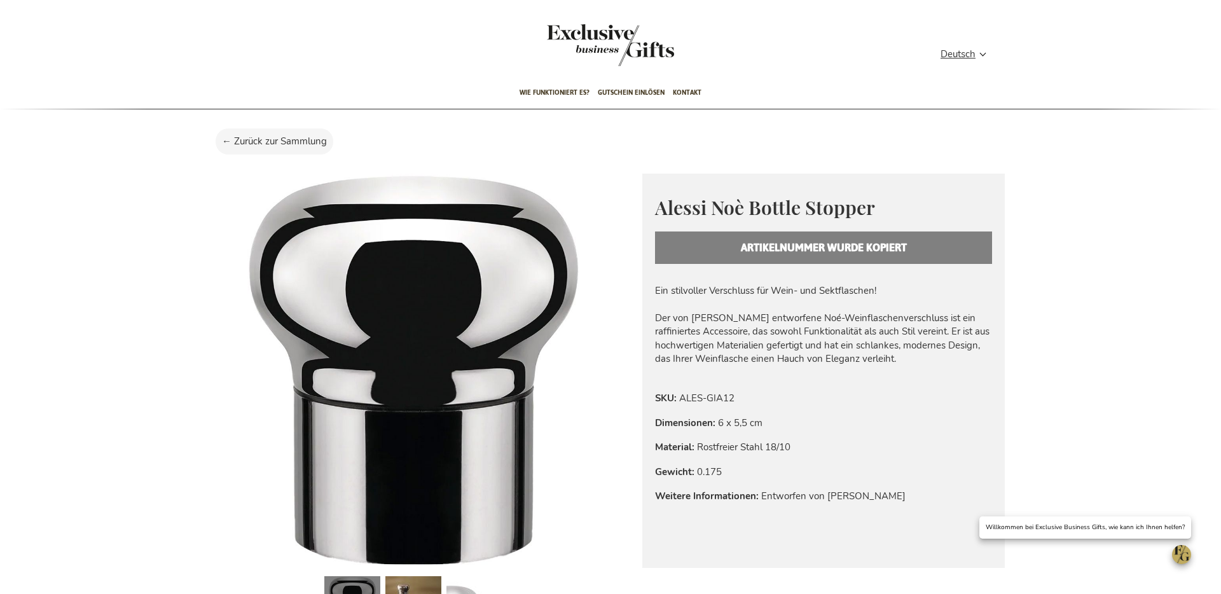
scroll to position [0, 0]
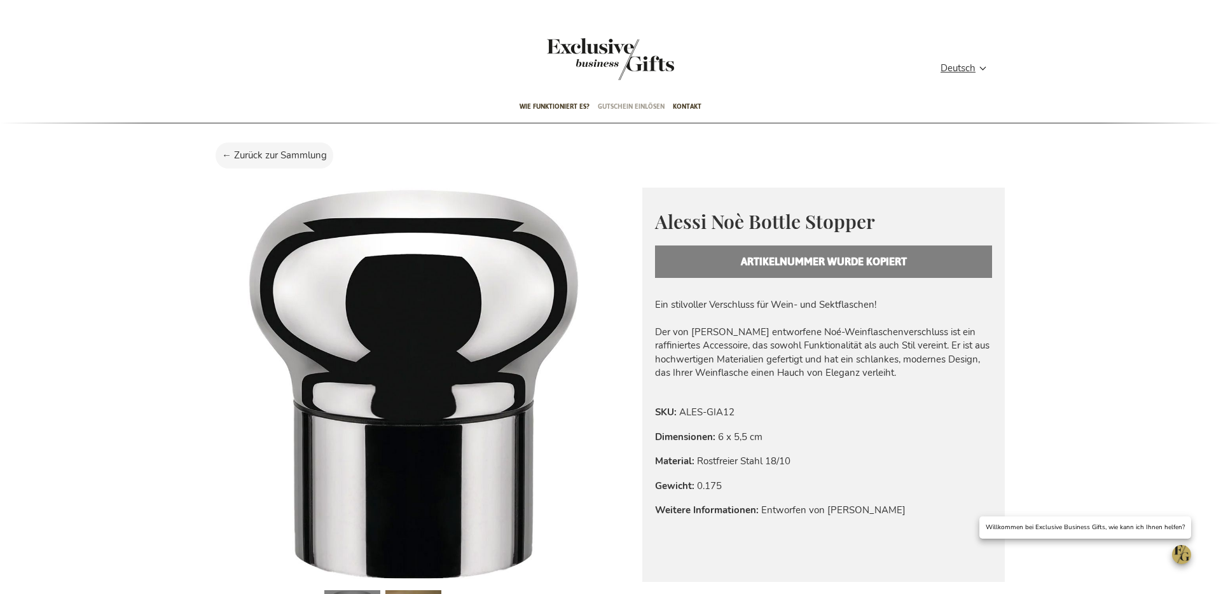
click at [631, 109] on span "Gutschein einlösen" at bounding box center [631, 107] width 67 height 30
